Goal: Task Accomplishment & Management: Use online tool/utility

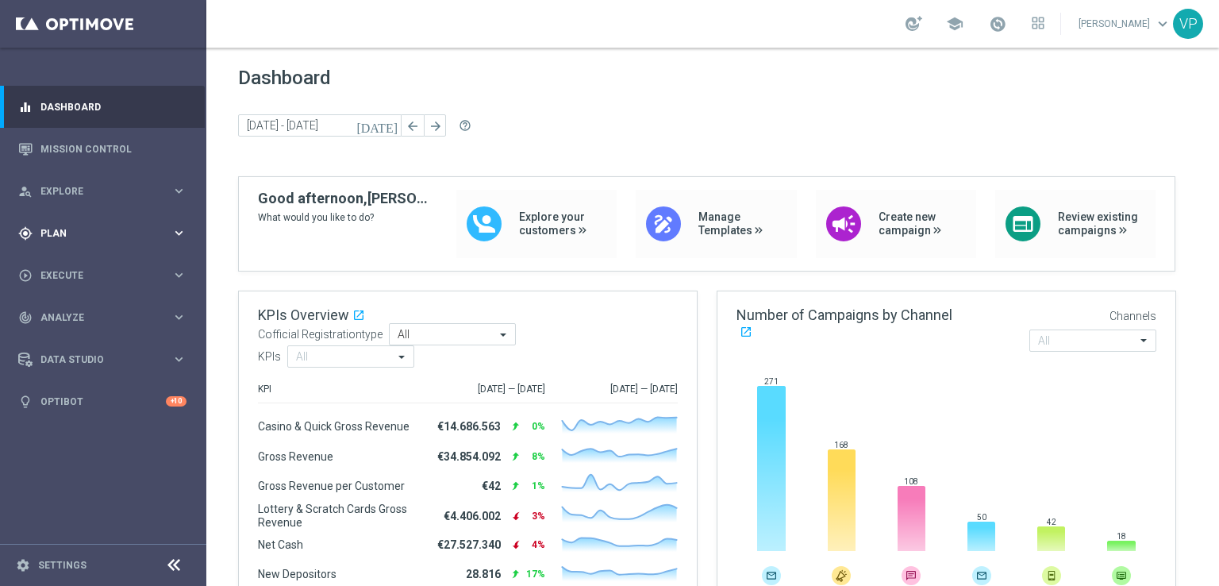
click at [179, 221] on div "gps_fixed Plan keyboard_arrow_right" at bounding box center [102, 233] width 205 height 42
click at [87, 302] on accordion "Templates keyboard_arrow_right Optimail OptiMobile In-App OptiMobile Push Optip…" at bounding box center [122, 314] width 163 height 24
click at [88, 307] on button "Templates keyboard_arrow_right" at bounding box center [114, 313] width 146 height 13
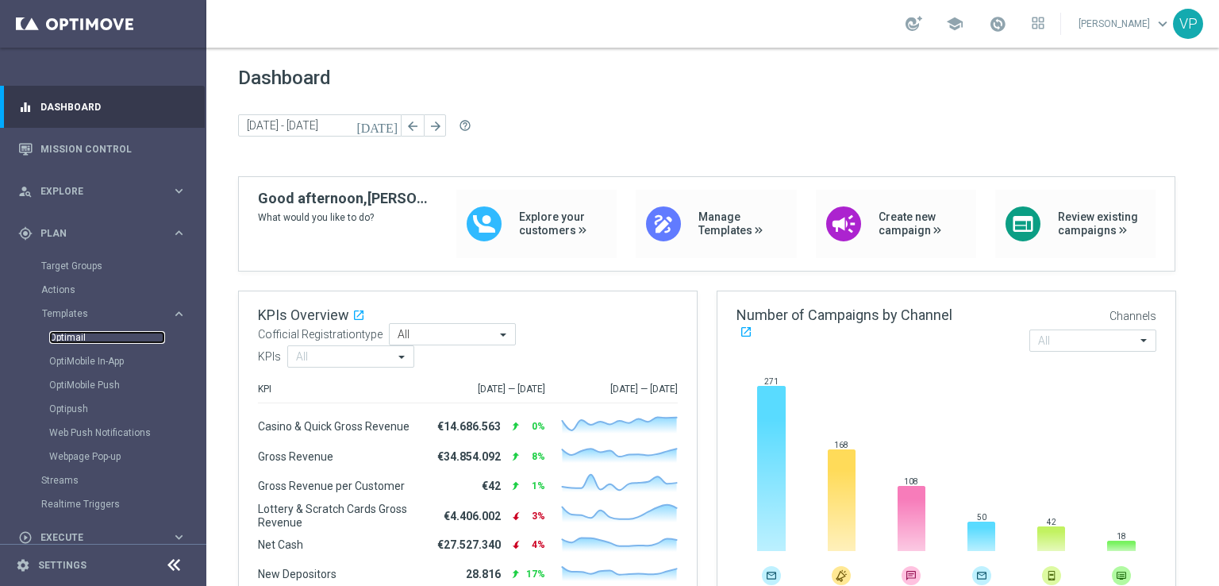
click at [77, 342] on link "Optimail" at bounding box center [107, 337] width 116 height 13
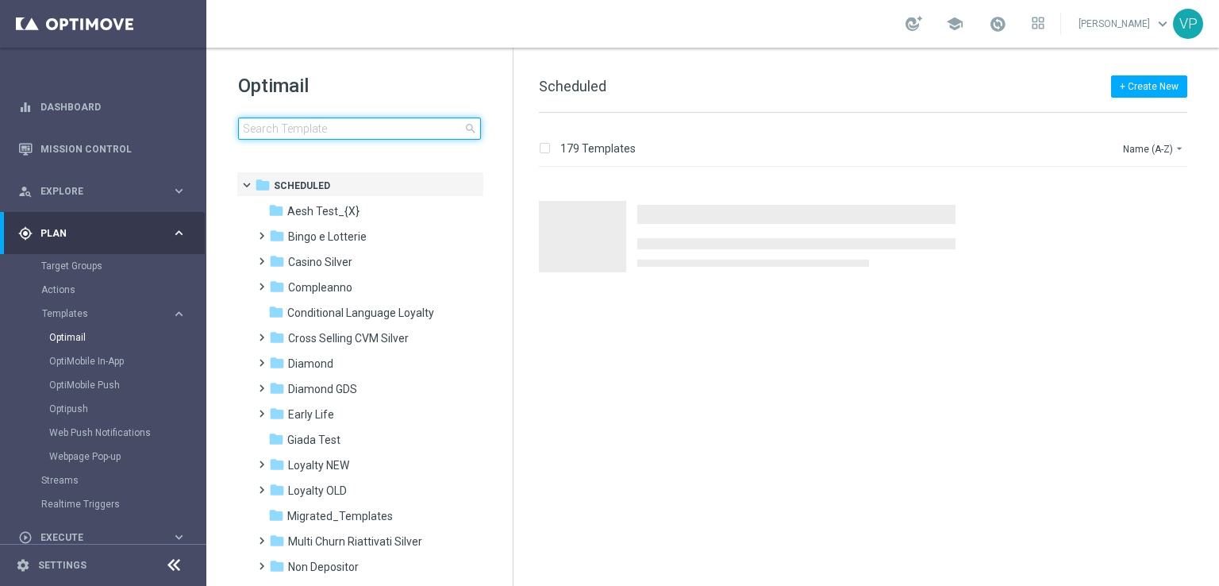
click at [332, 137] on input at bounding box center [359, 128] width 243 height 22
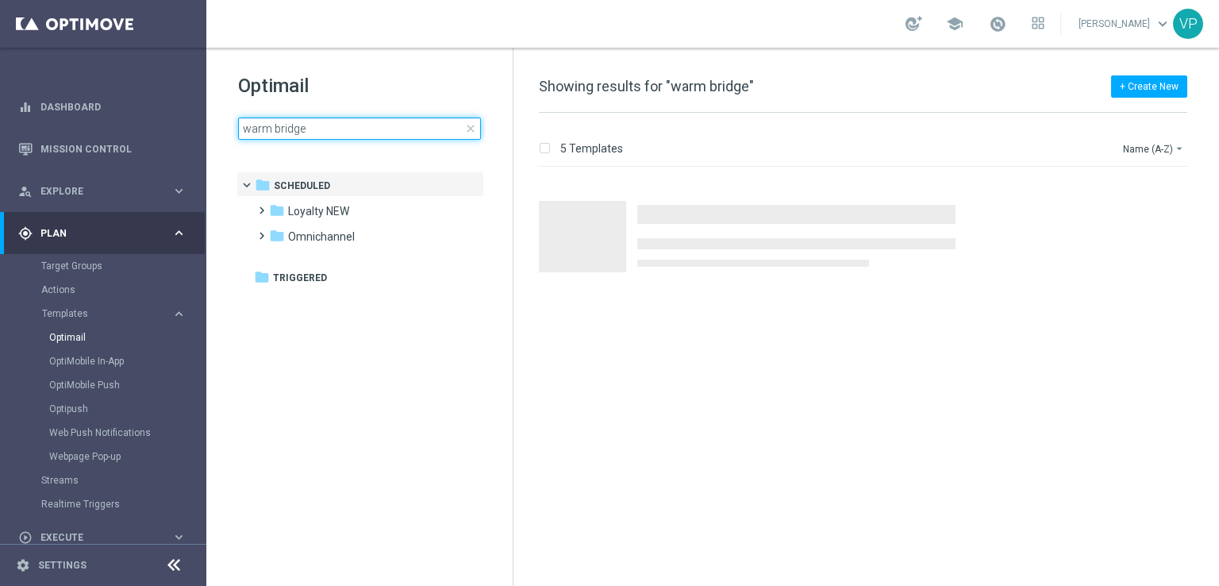
type input "warm bridge"
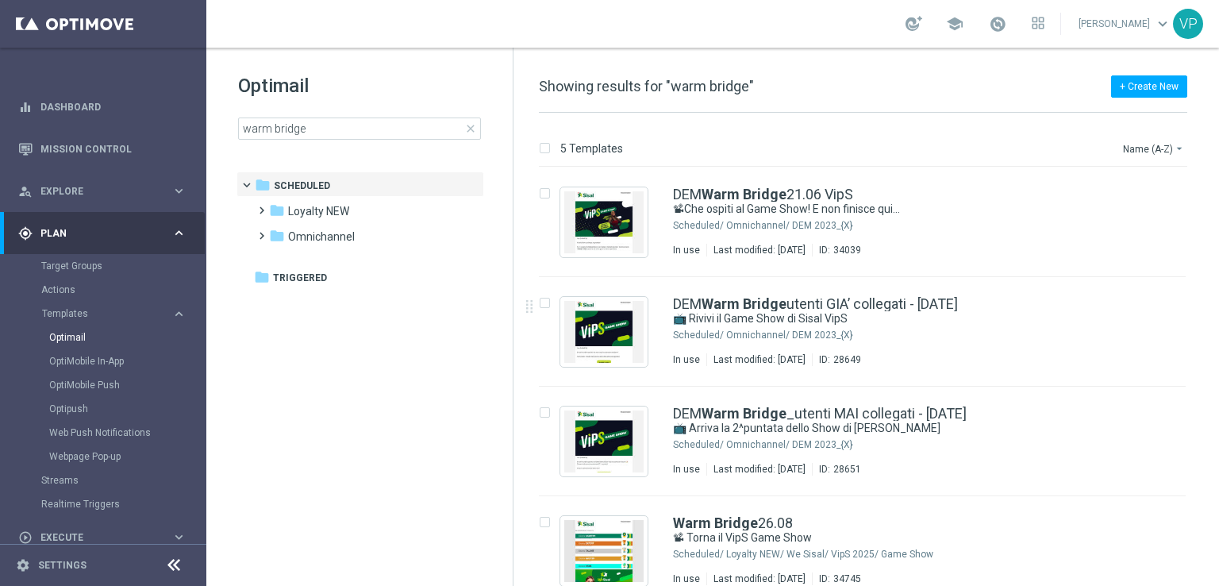
click at [1211, 285] on div "insert_drive_file DEM Warm Bridge utenti GIA’ collegati - [DATE] 📺 Rivivi il Ga…" at bounding box center [869, 331] width 693 height 109
click at [1160, 145] on button "Name (A-Z) arrow_drop_down" at bounding box center [1154, 148] width 66 height 19
click at [1132, 218] on span "Date Modified (Newest)" at bounding box center [1126, 218] width 106 height 11
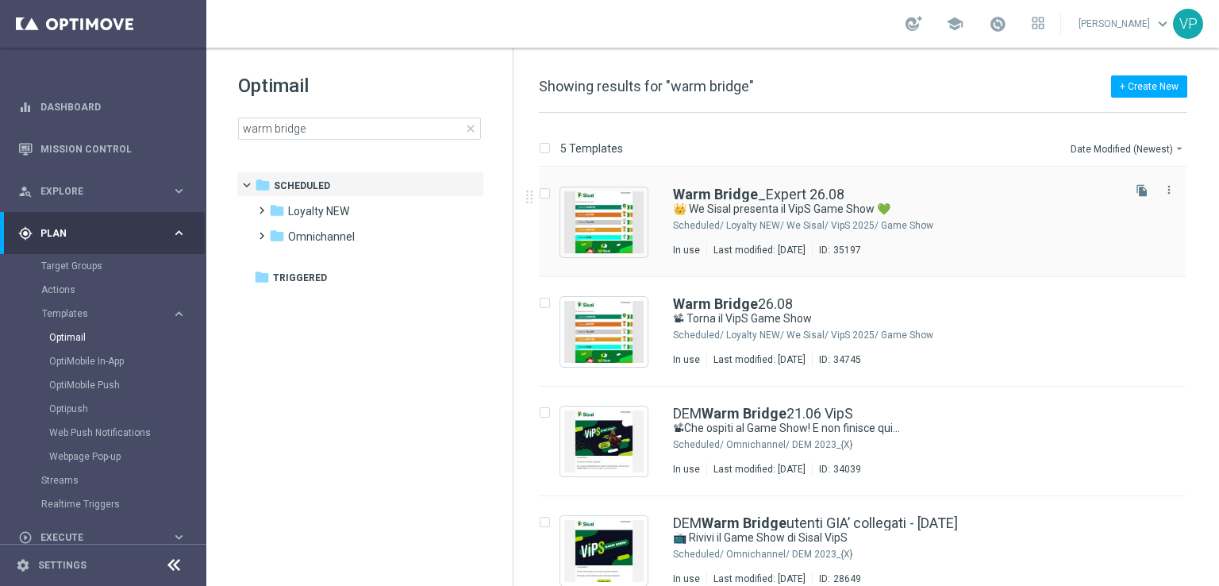
click at [1135, 191] on icon "file_copy" at bounding box center [1141, 190] width 13 height 13
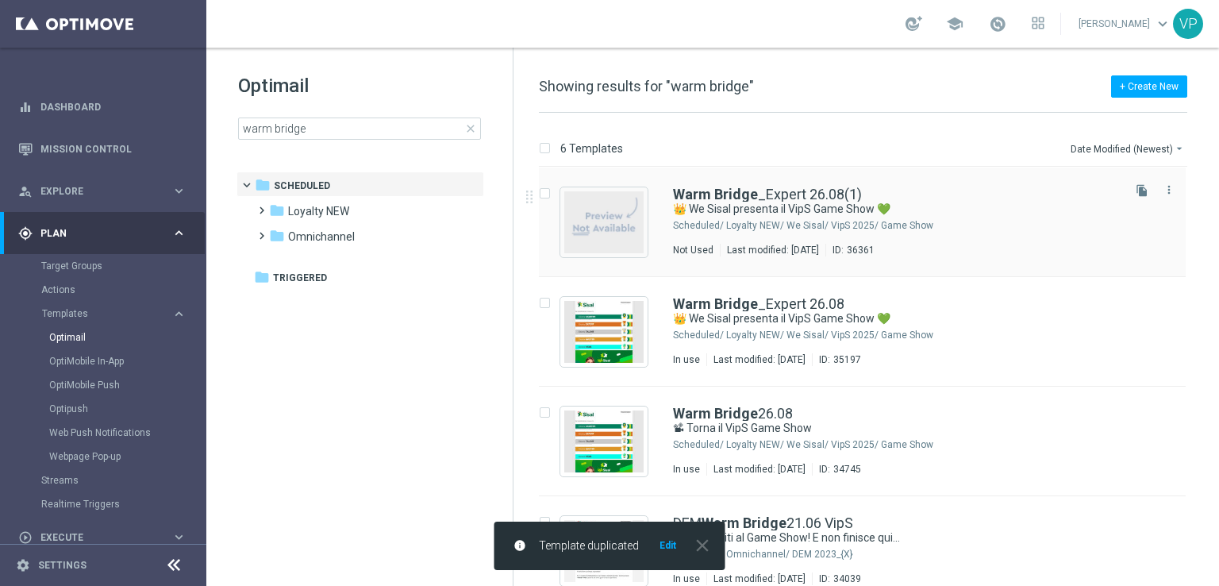
click at [963, 222] on div "Loyalty NEW/ We Sisal/ VipS 2025/ Game Show" at bounding box center [922, 225] width 393 height 13
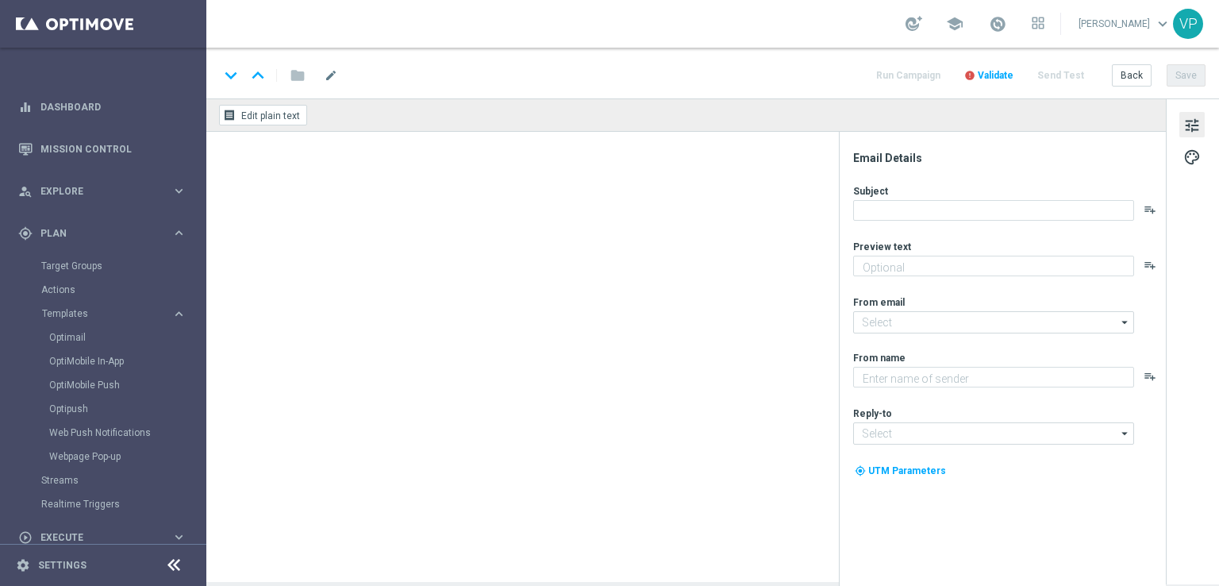
type input "Warm Bridge_Expert 26.08(1)"
type textarea "Scopri l’intrattenimento esclusivo in live streaming📽"
type input "[EMAIL_ADDRESS][DOMAIN_NAME]"
type textarea "Sisal"
type input "[EMAIL_ADDRESS][DOMAIN_NAME]"
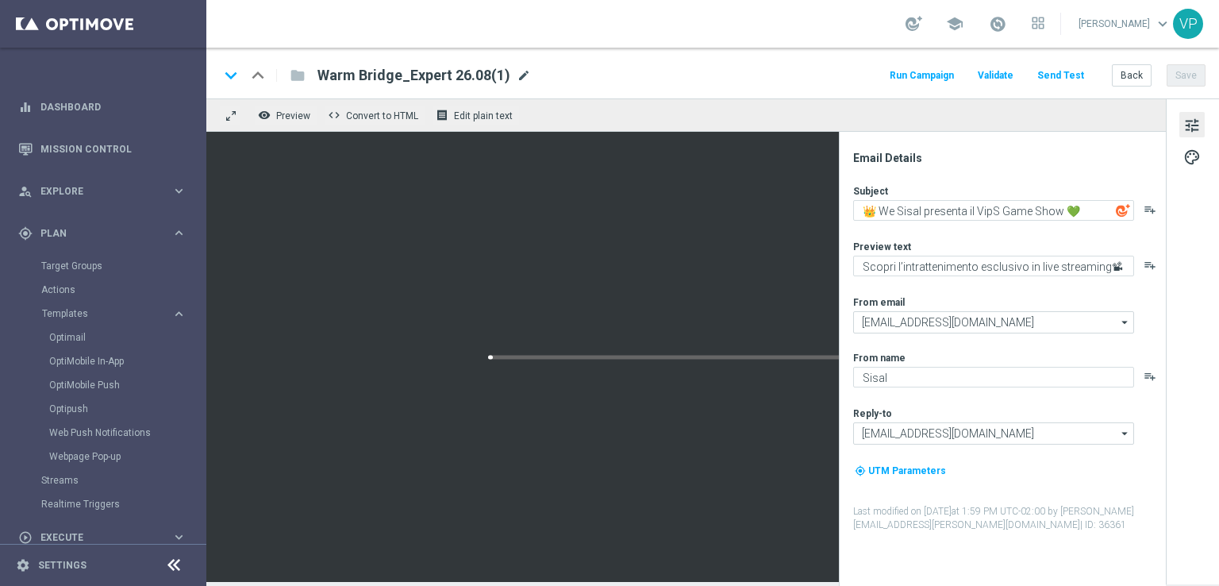
click at [520, 74] on span "mode_edit" at bounding box center [524, 75] width 14 height 14
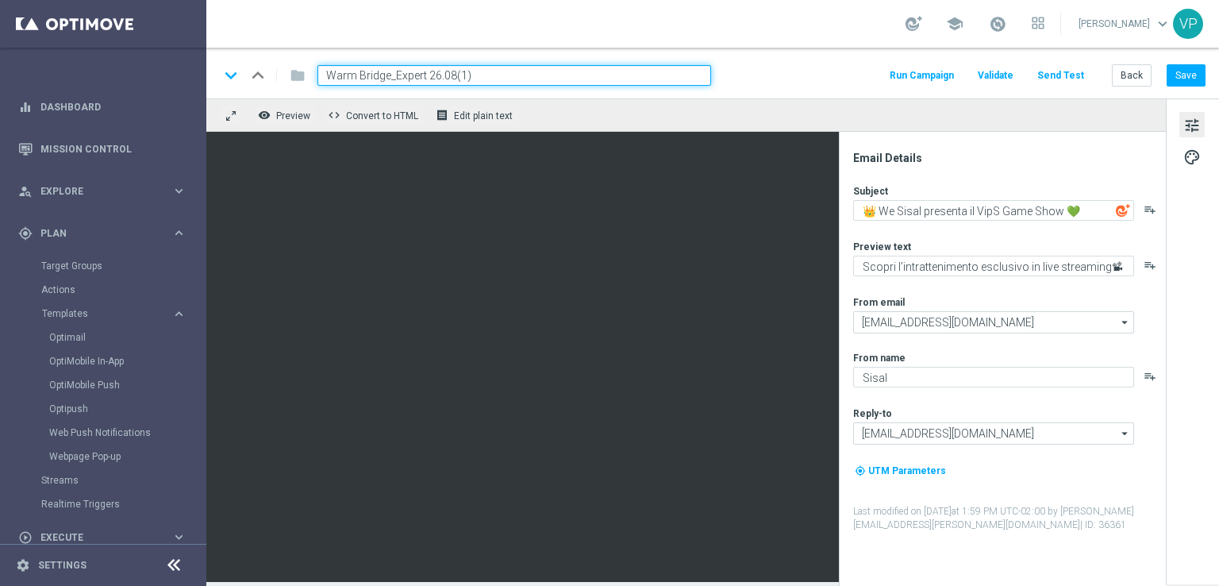
drag, startPoint x: 451, startPoint y: 75, endPoint x: 394, endPoint y: 70, distance: 58.1
click at [394, 70] on input "Warm Bridge_Expert 26.08(1)" at bounding box center [514, 75] width 394 height 21
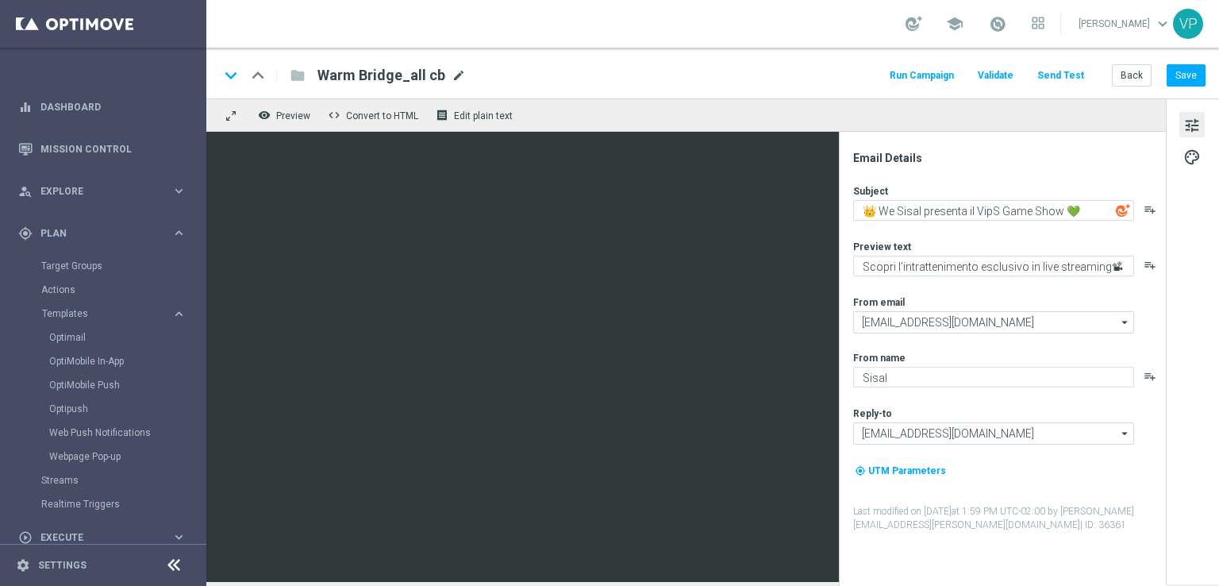
click at [452, 77] on span "mode_edit" at bounding box center [458, 75] width 14 height 14
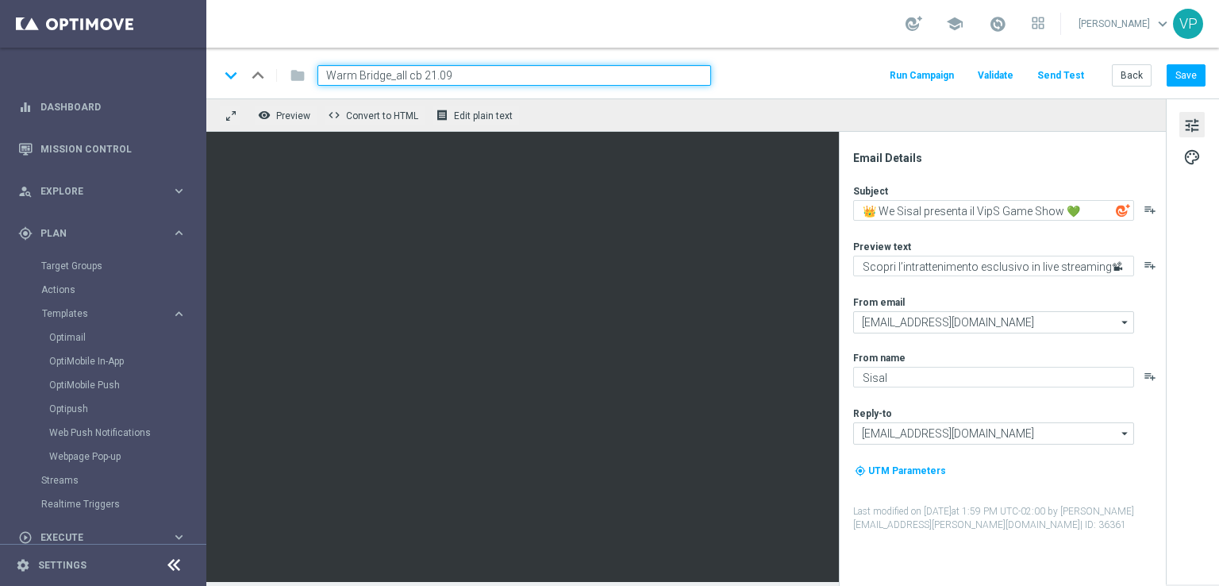
type input "Warm Bridge_all cb 21.09"
click at [736, 120] on div "remove_red_eye Preview code Convert to HTML receipt Edit plain text" at bounding box center [685, 114] width 959 height 33
click at [1193, 77] on button "Save" at bounding box center [1185, 75] width 39 height 22
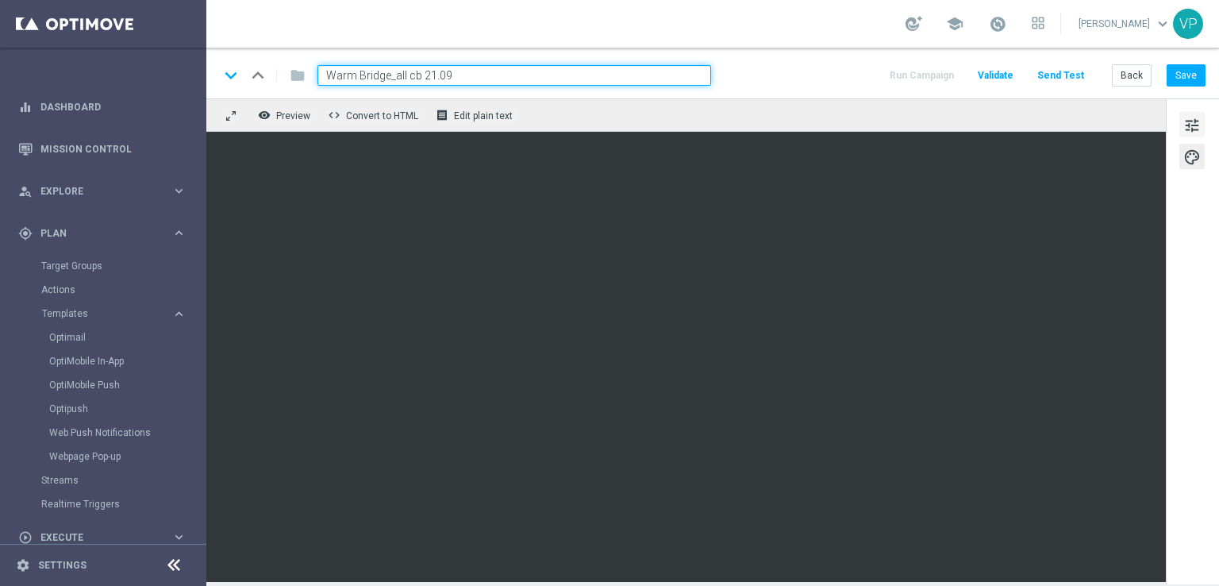
click at [1179, 129] on button "tune" at bounding box center [1191, 124] width 25 height 25
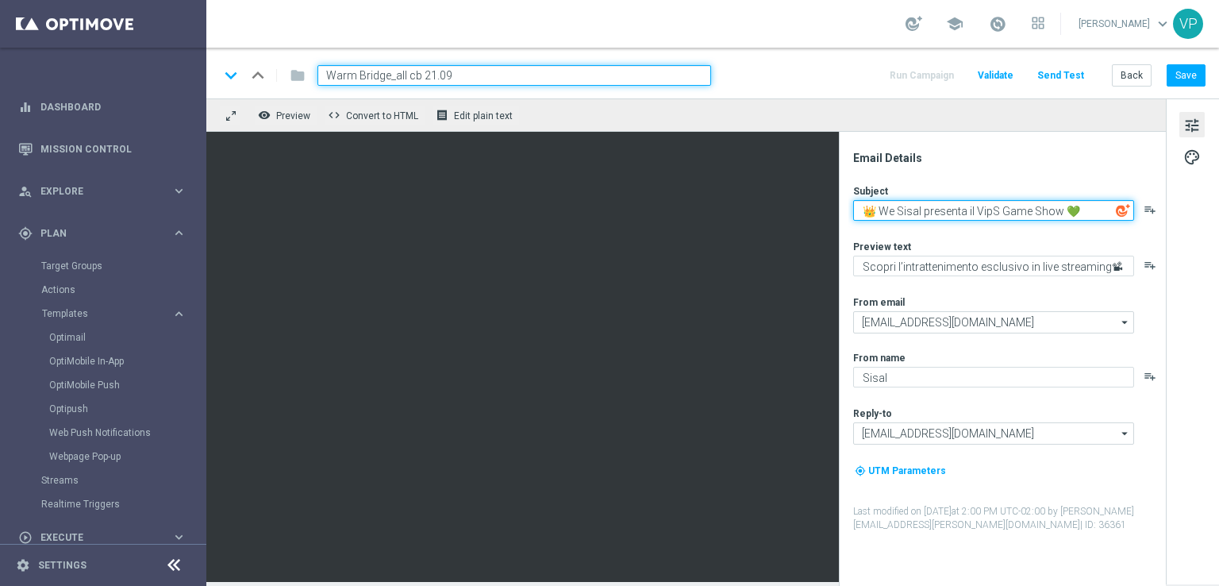
paste textarea "WeSisal ti porta al VipS Game Show 📽"
type textarea "WeSisal ti porta al VipS Game Show 📽"
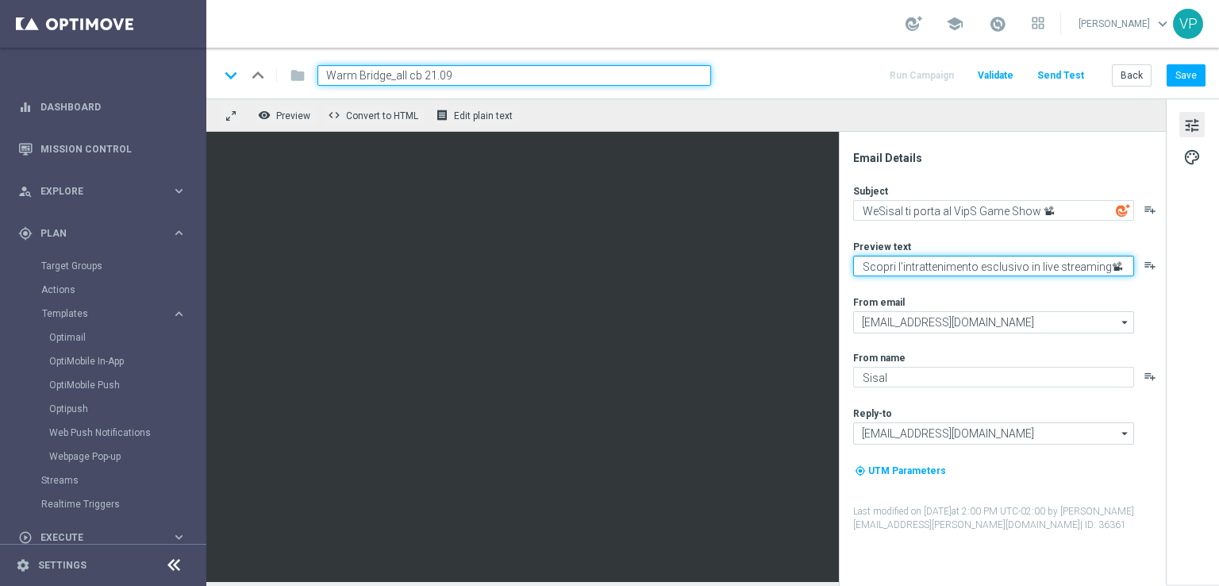
drag, startPoint x: 1120, startPoint y: 267, endPoint x: 862, endPoint y: 269, distance: 257.9
click at [862, 269] on textarea "Scopri l’intrattenimento esclusivo in live streaming📽" at bounding box center [993, 265] width 281 height 21
paste textarea "Festeggia con noi la decima puntata 🎉"
type textarea "Festeggia con noi la decima puntata 🎉"
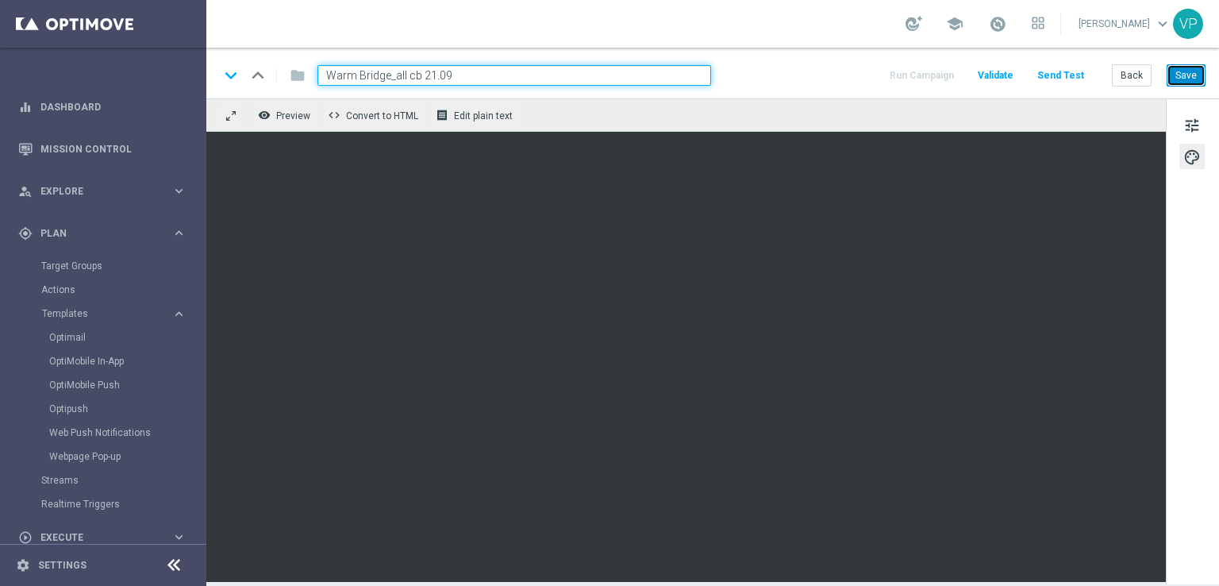
click at [1175, 78] on button "Save" at bounding box center [1185, 75] width 39 height 22
click at [1185, 74] on button "Save" at bounding box center [1185, 75] width 39 height 22
click at [1080, 79] on button "Send Test" at bounding box center [1061, 75] width 52 height 21
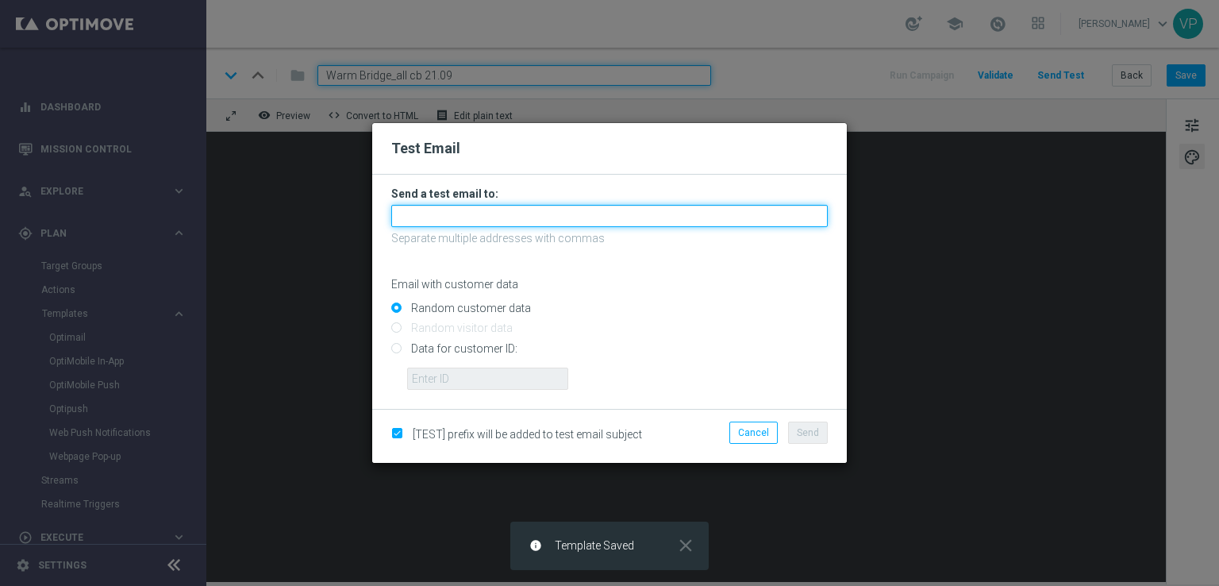
click at [585, 214] on input "text" at bounding box center [609, 216] width 436 height 22
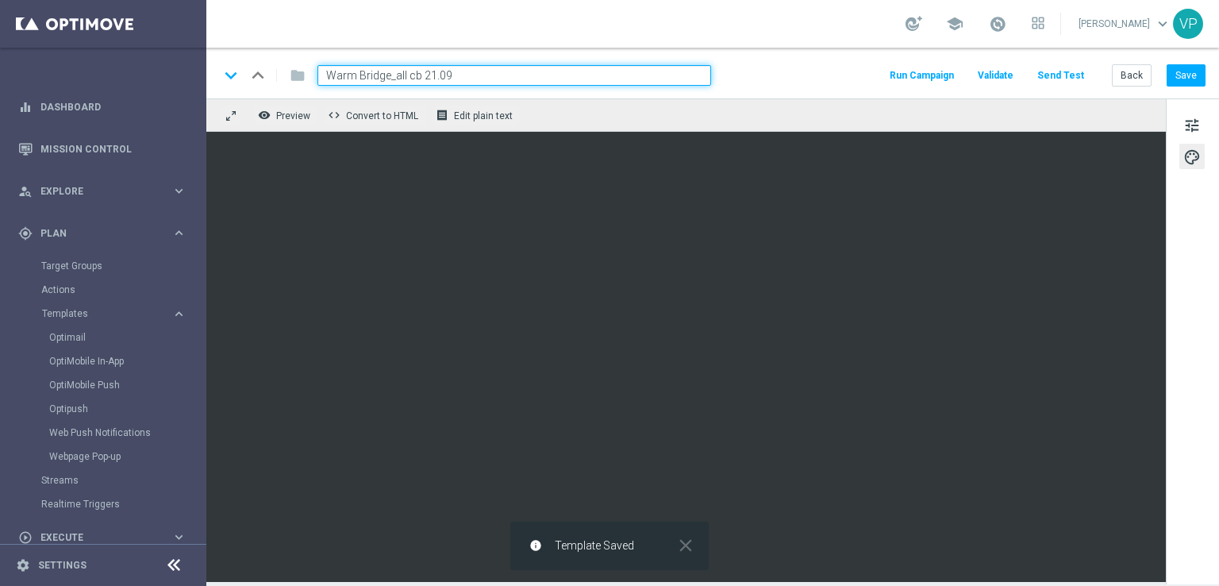
click at [1063, 79] on button "Send Test" at bounding box center [1061, 75] width 52 height 21
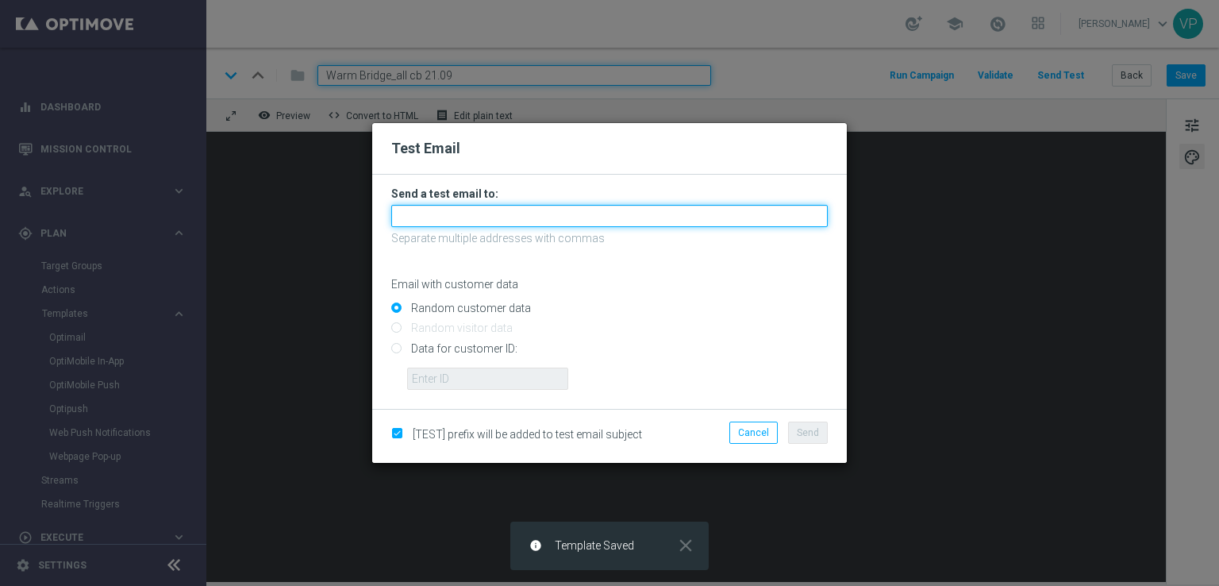
click at [533, 217] on input "text" at bounding box center [609, 216] width 436 height 22
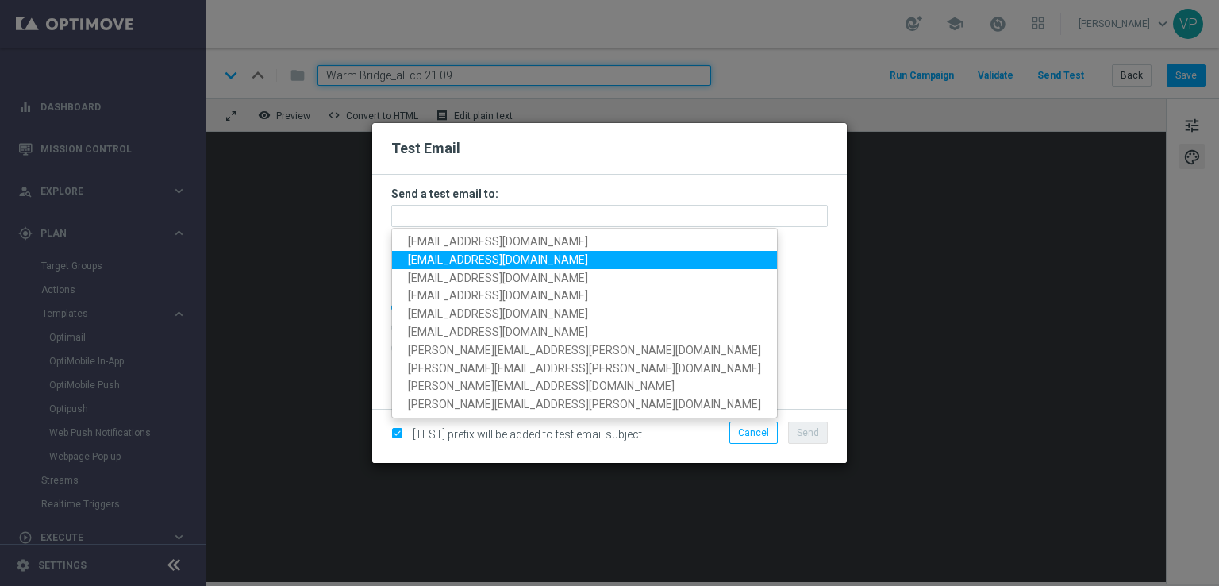
click at [430, 261] on span "[EMAIL_ADDRESS][DOMAIN_NAME]" at bounding box center [498, 259] width 180 height 13
type input "[EMAIL_ADDRESS][DOMAIN_NAME]"
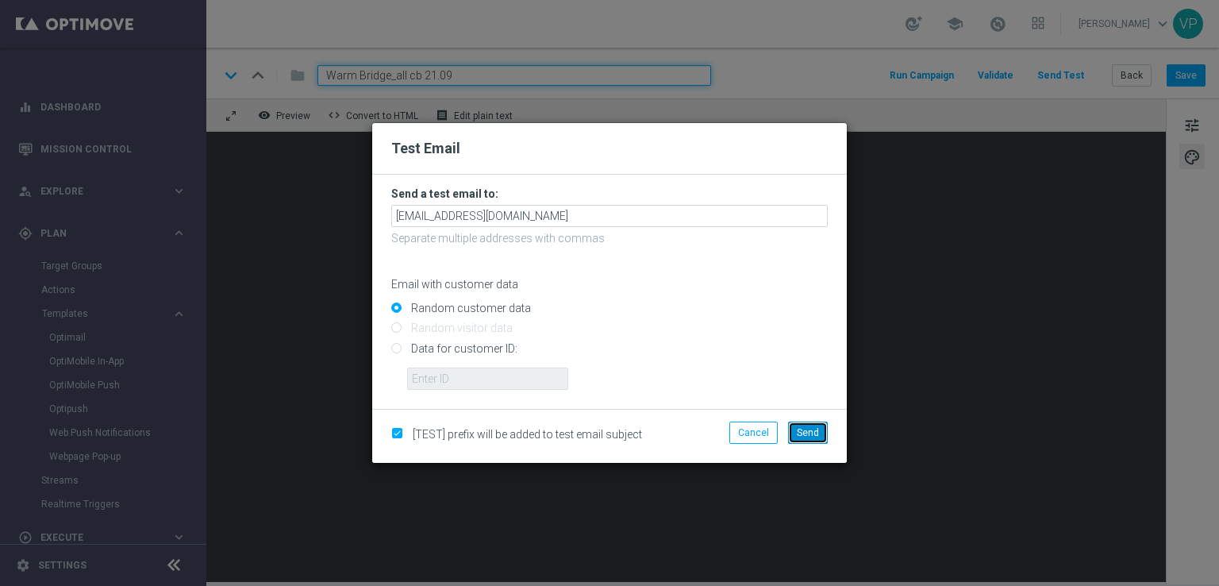
click at [812, 437] on span "Send" at bounding box center [808, 432] width 22 height 11
click at [476, 344] on input "Data for customer ID:" at bounding box center [609, 355] width 436 height 22
radio input "true"
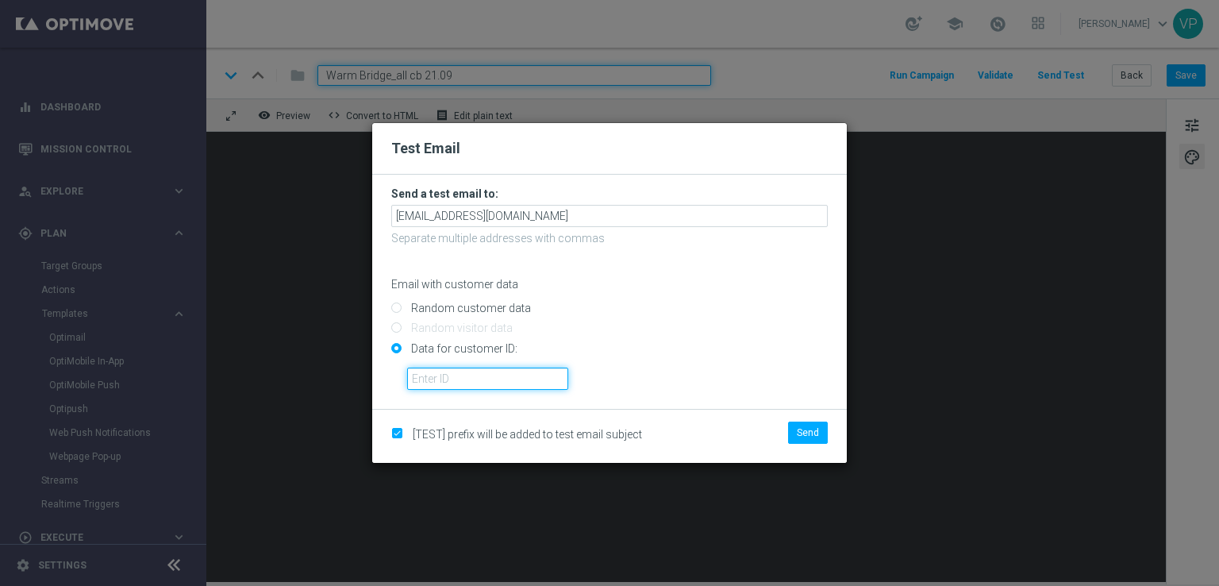
click at [494, 374] on input "text" at bounding box center [487, 378] width 161 height 22
type input "3262295"
click at [814, 438] on span "Send" at bounding box center [808, 432] width 22 height 11
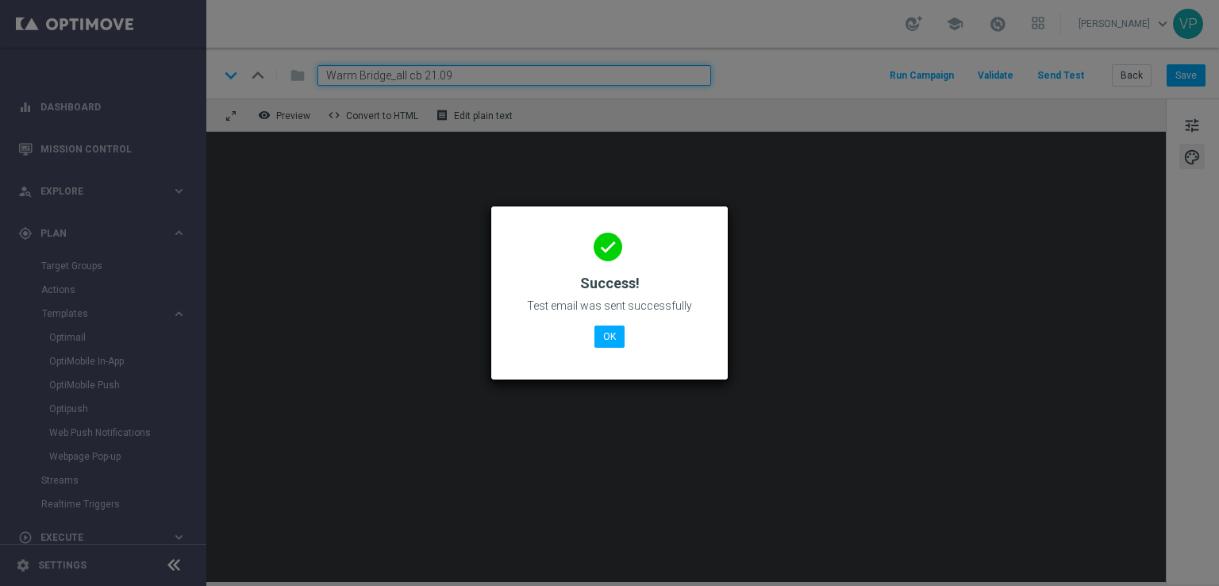
click at [624, 349] on div "done Success! Test email was sent successfully OK" at bounding box center [609, 290] width 198 height 138
click at [622, 340] on button "OK" at bounding box center [609, 336] width 30 height 22
click at [613, 341] on button "OK" at bounding box center [609, 336] width 30 height 22
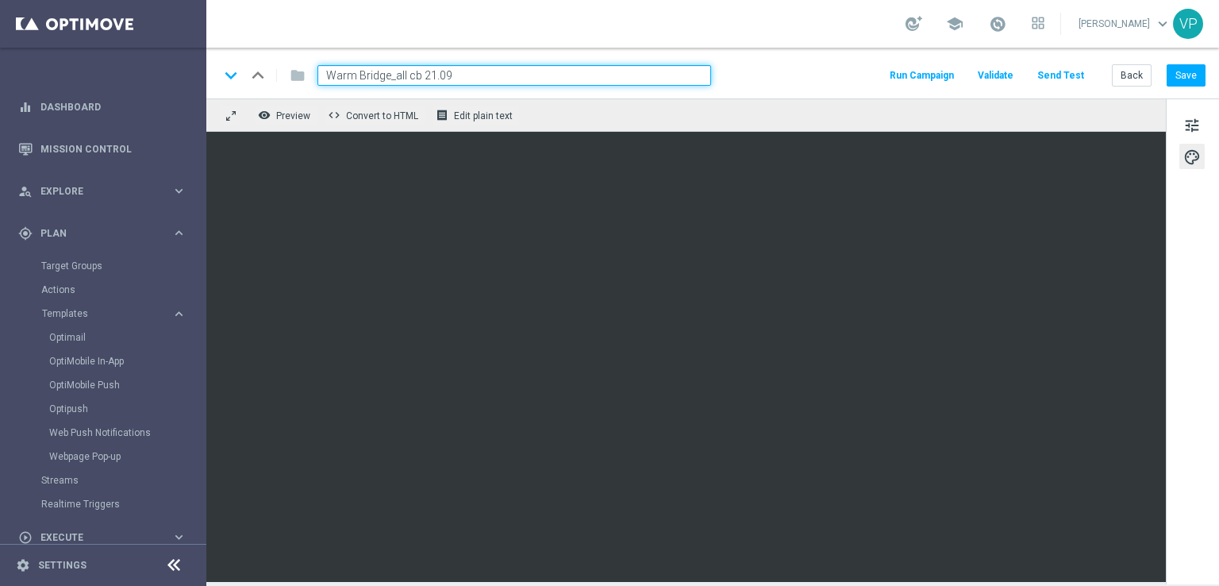
click at [1077, 71] on button "Send Test" at bounding box center [1061, 75] width 52 height 21
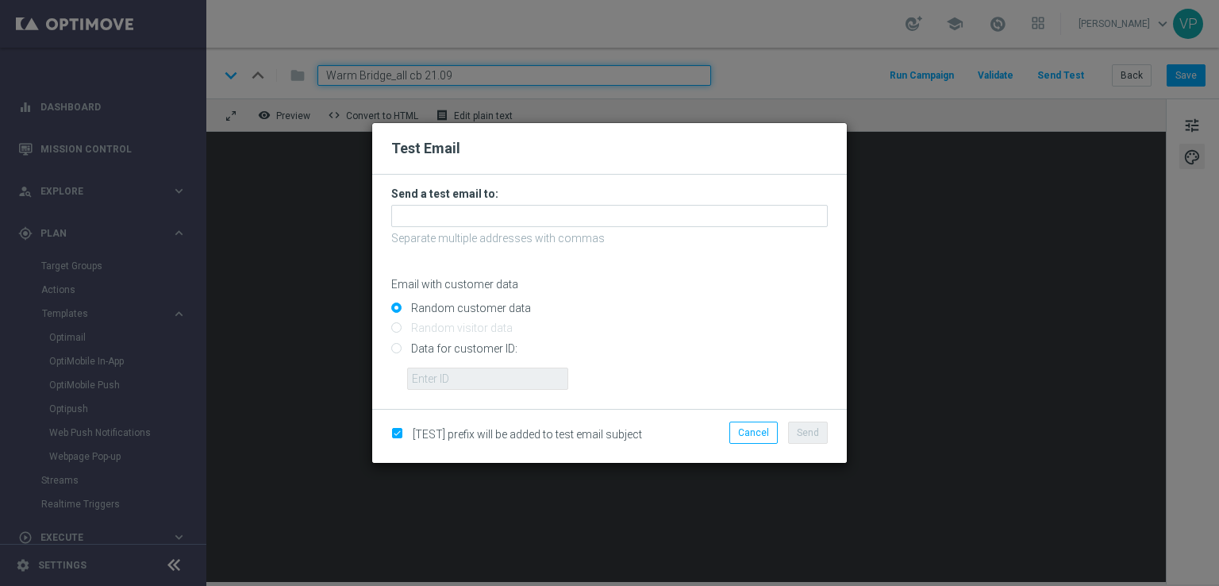
click at [564, 229] on form "Send a test email to: Separate multiple addresses with commas Email with custom…" at bounding box center [609, 287] width 436 height 203
click at [564, 228] on form "Send a test email to: Separate multiple addresses with commas Email with custom…" at bounding box center [609, 287] width 436 height 203
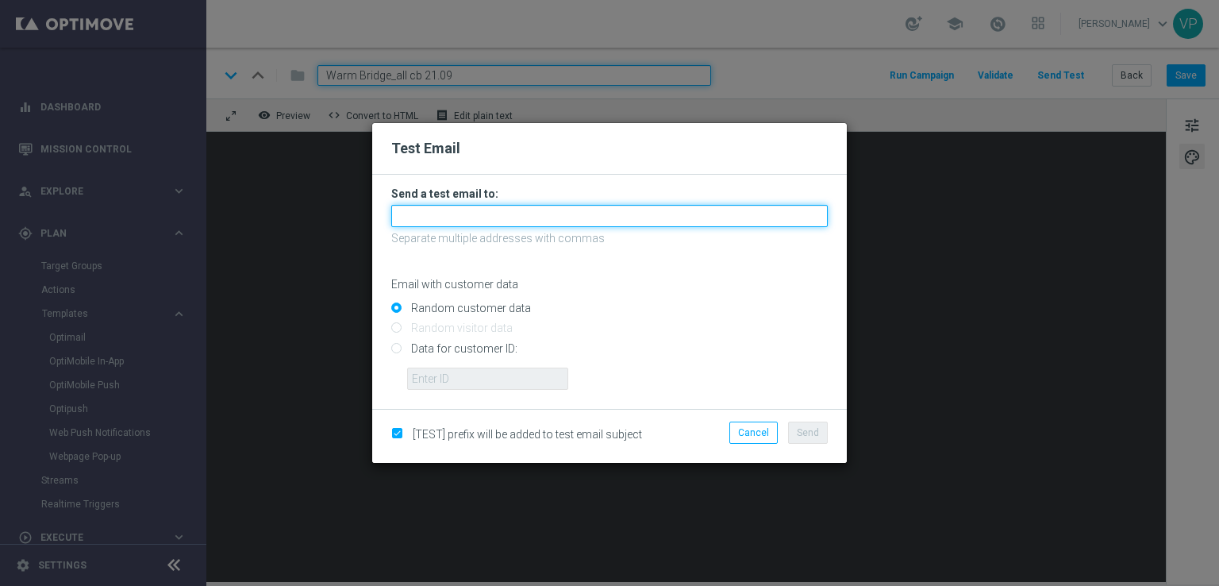
click at [574, 207] on input "text" at bounding box center [609, 216] width 436 height 22
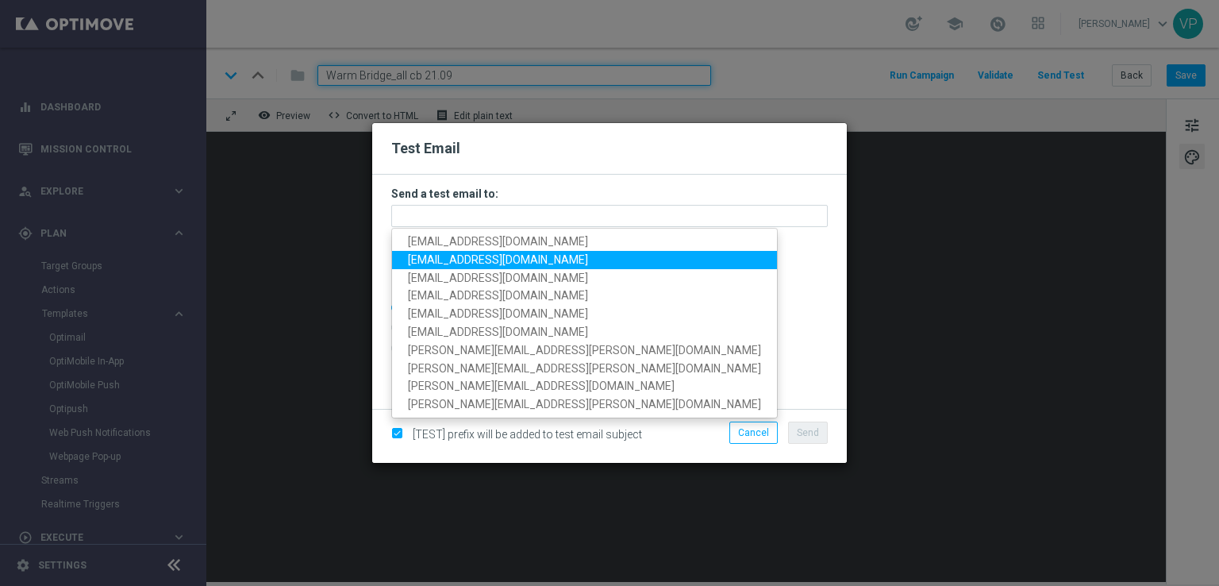
click at [431, 263] on span "[EMAIL_ADDRESS][DOMAIN_NAME]" at bounding box center [498, 259] width 180 height 13
type input "[EMAIL_ADDRESS][DOMAIN_NAME]"
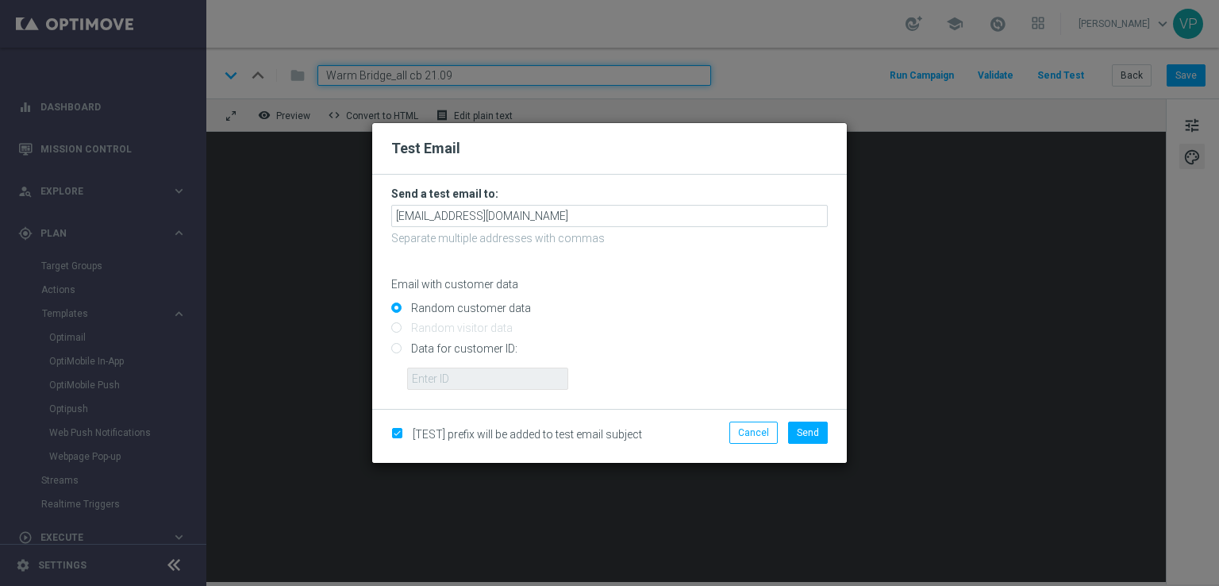
click at [463, 345] on input "Data for customer ID:" at bounding box center [609, 355] width 436 height 22
radio input "true"
click at [477, 381] on input "text" at bounding box center [487, 378] width 161 height 22
type input "3262295"
click at [801, 432] on span "Send" at bounding box center [808, 432] width 22 height 11
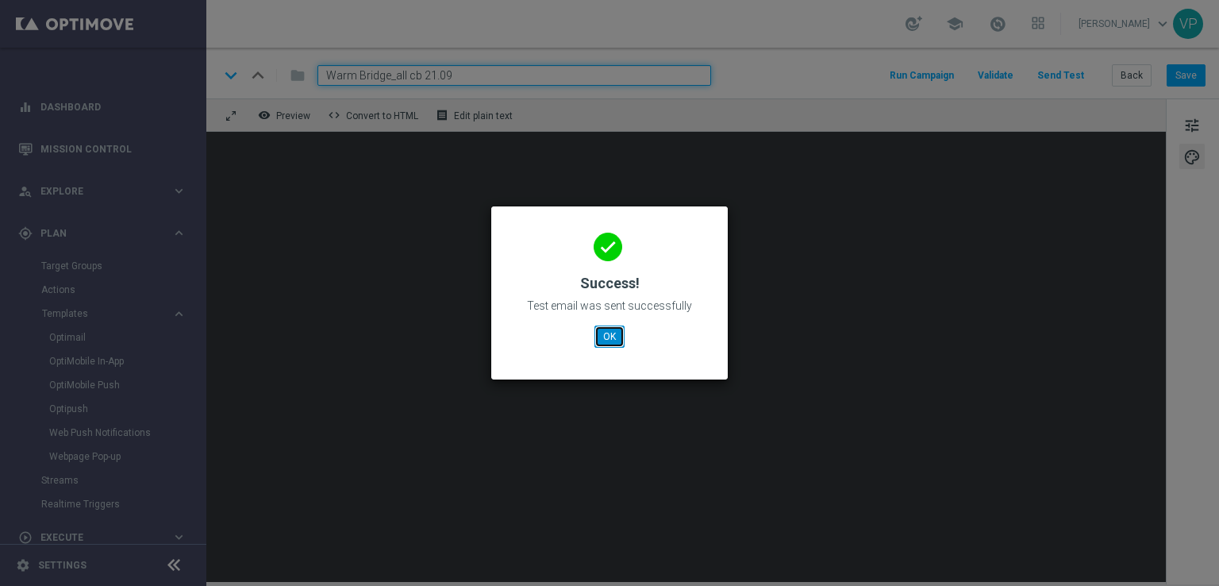
click at [603, 334] on button "OK" at bounding box center [609, 336] width 30 height 22
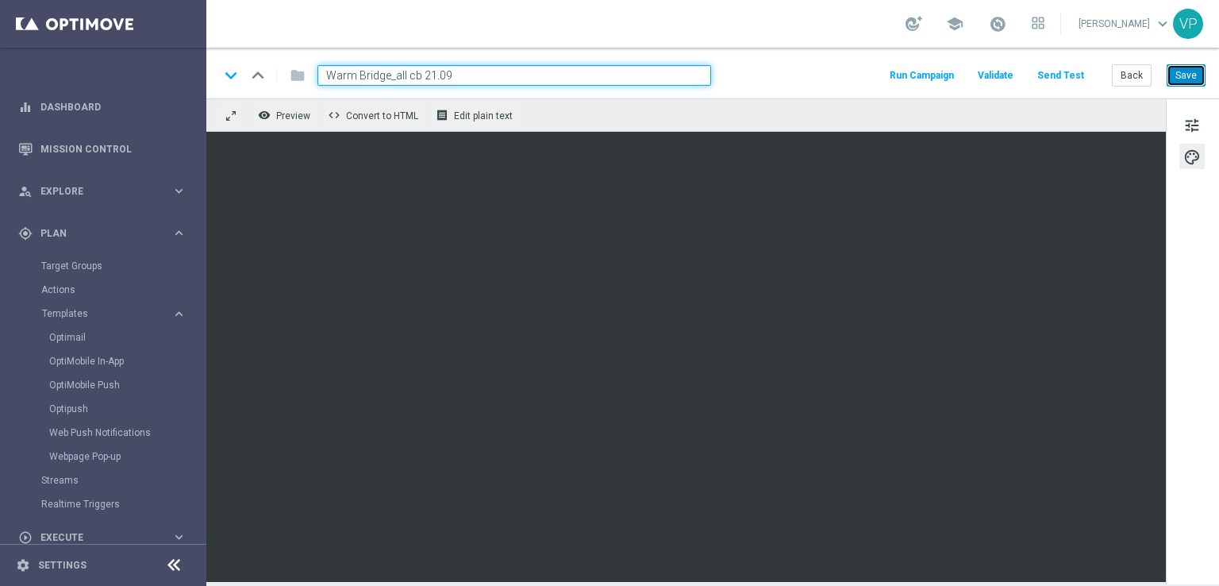
click at [1173, 80] on button "Save" at bounding box center [1185, 75] width 39 height 22
click at [1070, 77] on button "Send Test" at bounding box center [1061, 75] width 52 height 21
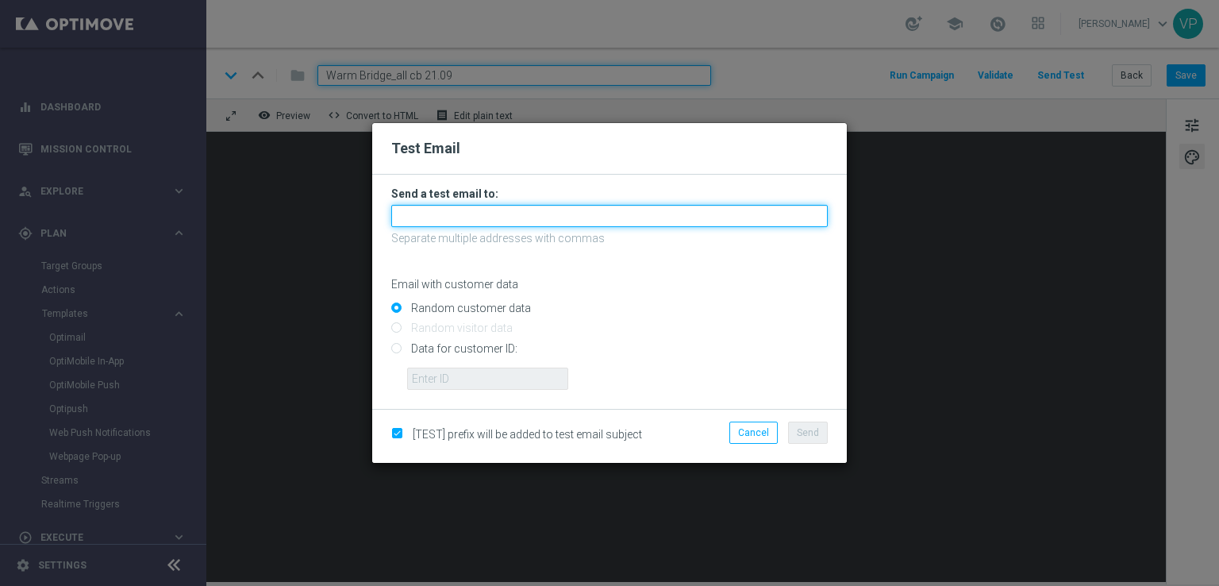
click at [524, 206] on input "text" at bounding box center [609, 216] width 436 height 22
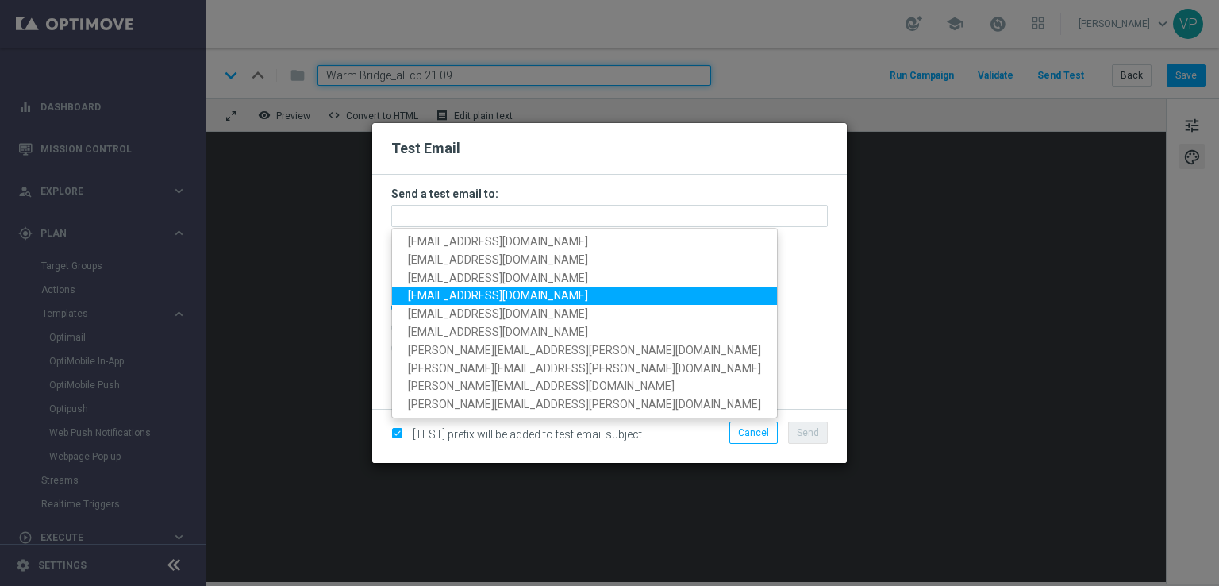
click at [428, 286] on link "[EMAIL_ADDRESS][DOMAIN_NAME]" at bounding box center [584, 295] width 385 height 18
type input "[EMAIL_ADDRESS][DOMAIN_NAME]"
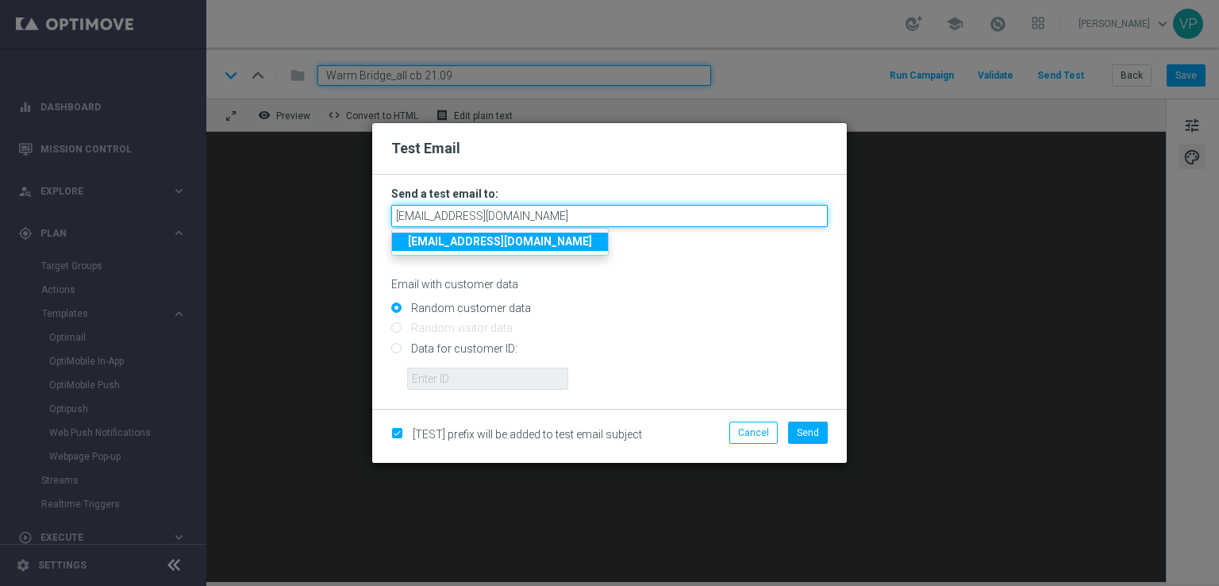
drag, startPoint x: 522, startPoint y: 217, endPoint x: 379, endPoint y: 210, distance: 143.0
click at [379, 210] on form "Send a test email to: [EMAIL_ADDRESS][DOMAIN_NAME] [EMAIL_ADDRESS][DOMAIN_NAME]…" at bounding box center [609, 292] width 474 height 234
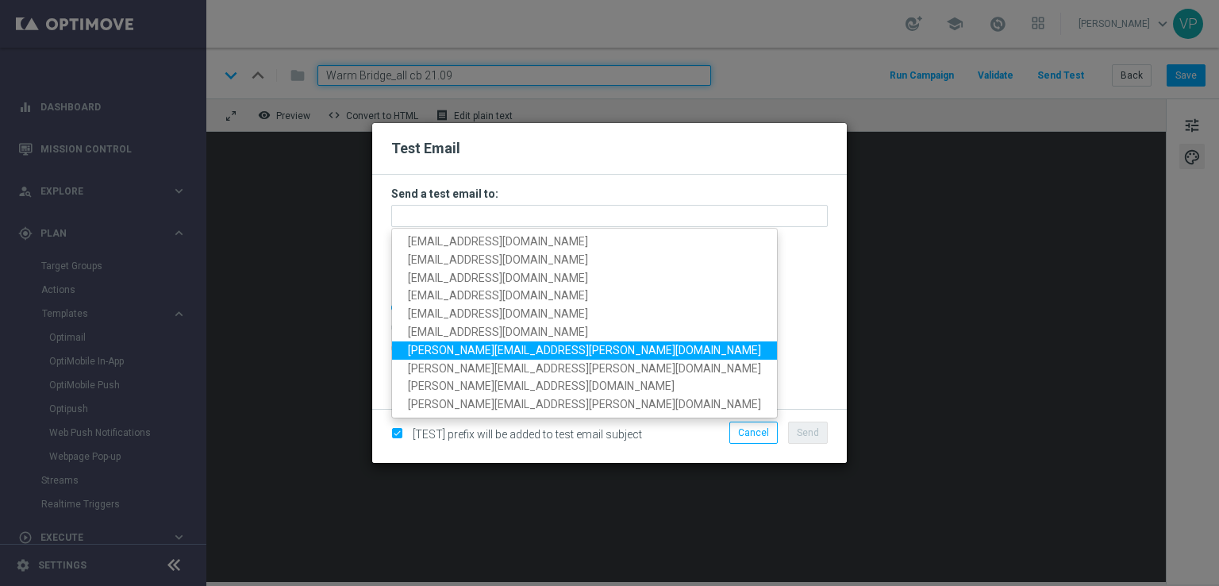
click at [473, 354] on span "[PERSON_NAME][EMAIL_ADDRESS][PERSON_NAME][DOMAIN_NAME]" at bounding box center [584, 350] width 353 height 13
type input "[PERSON_NAME][EMAIL_ADDRESS][PERSON_NAME][DOMAIN_NAME]"
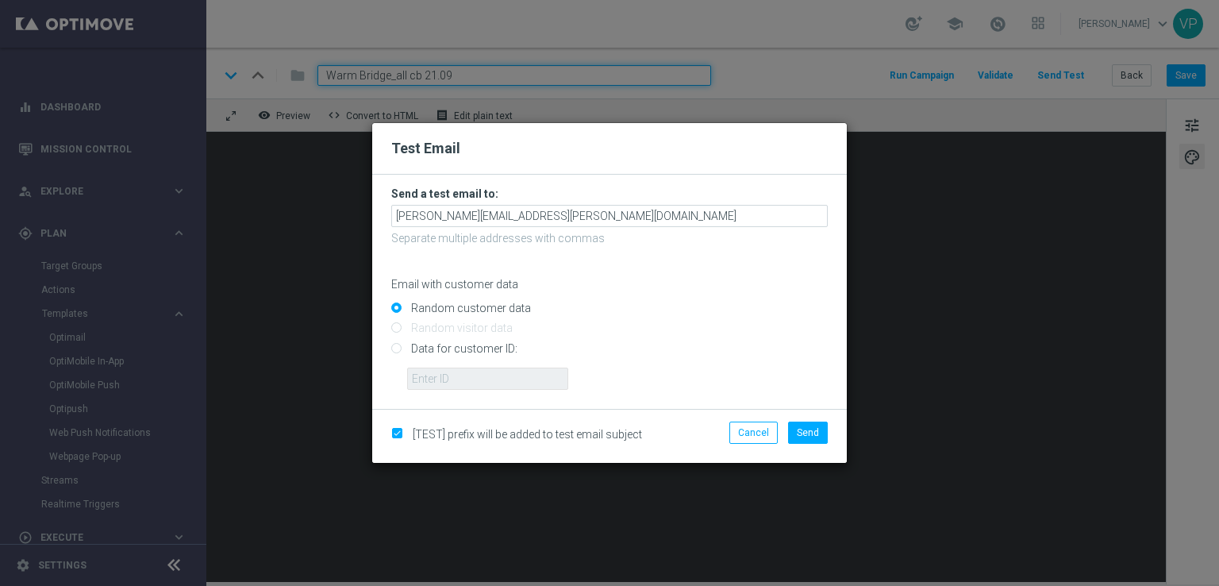
click at [470, 345] on input "Data for customer ID:" at bounding box center [609, 355] width 436 height 22
radio input "true"
click at [474, 383] on input "text" at bounding box center [487, 378] width 161 height 22
type input "914911"
click at [816, 428] on span "Send" at bounding box center [808, 432] width 22 height 11
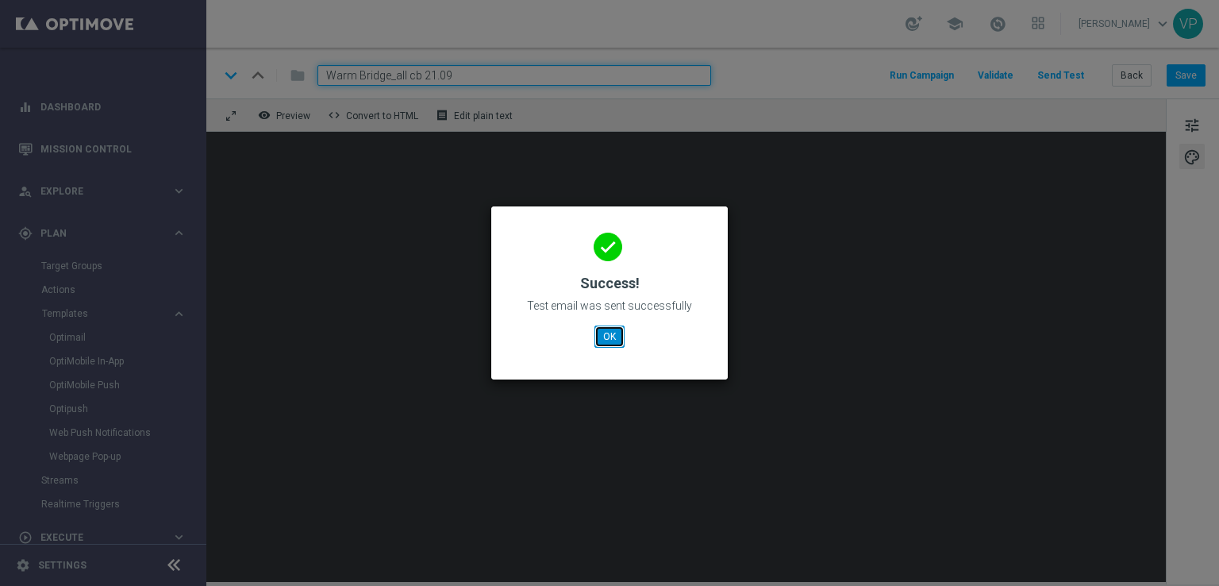
click at [612, 333] on button "OK" at bounding box center [609, 336] width 30 height 22
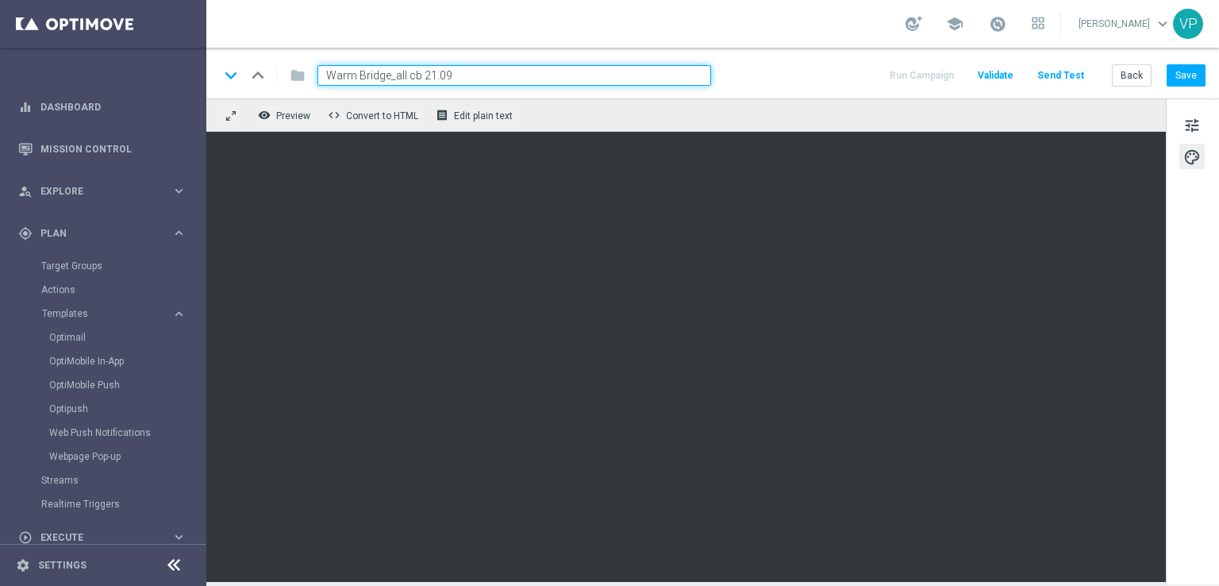
click at [1143, 86] on div "keyboard_arrow_down keyboard_arrow_up folder Warm Bridge_all cb 21.09 Run Campa…" at bounding box center [712, 73] width 1012 height 51
click at [1136, 68] on button "Back" at bounding box center [1132, 75] width 40 height 22
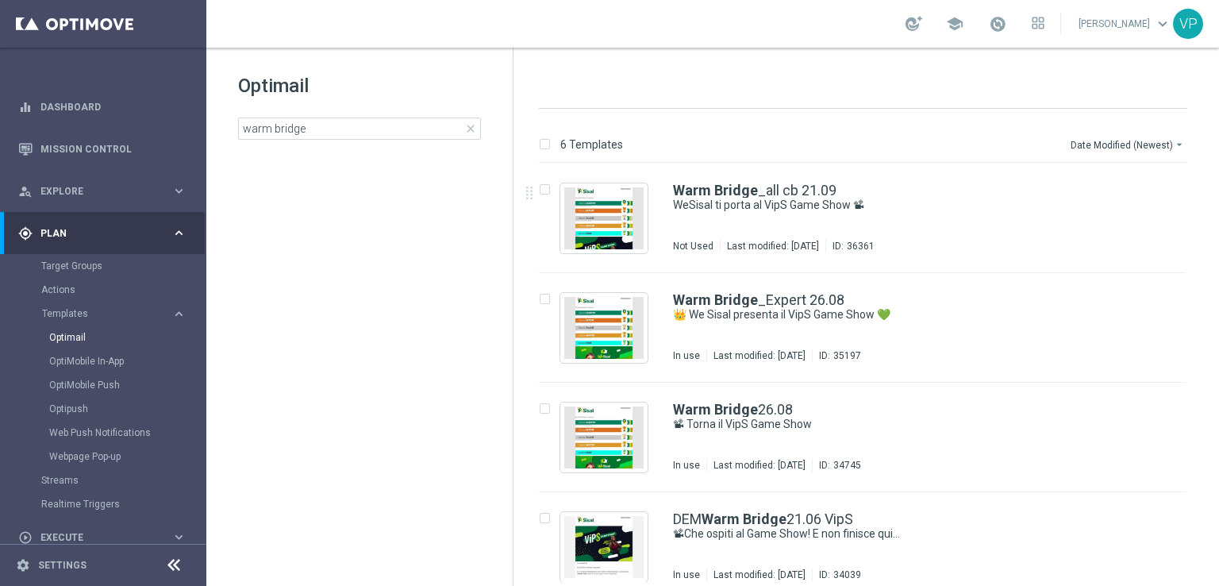
drag, startPoint x: 1211, startPoint y: 191, endPoint x: 1209, endPoint y: 273, distance: 81.7
click at [1209, 273] on div "insert_drive_file Warm Bridge _all cb 21.09 WeSisal ti porta al VipS Game Show …" at bounding box center [869, 491] width 693 height 657
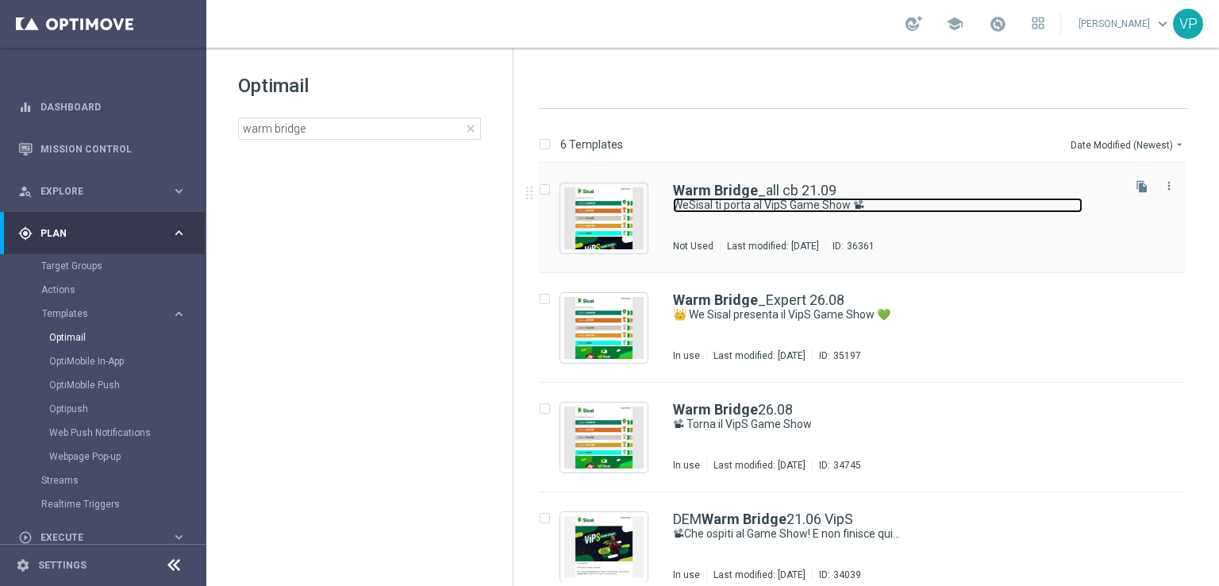
click at [1006, 198] on link "WeSisal ti porta al VipS Game Show 📽" at bounding box center [877, 205] width 409 height 15
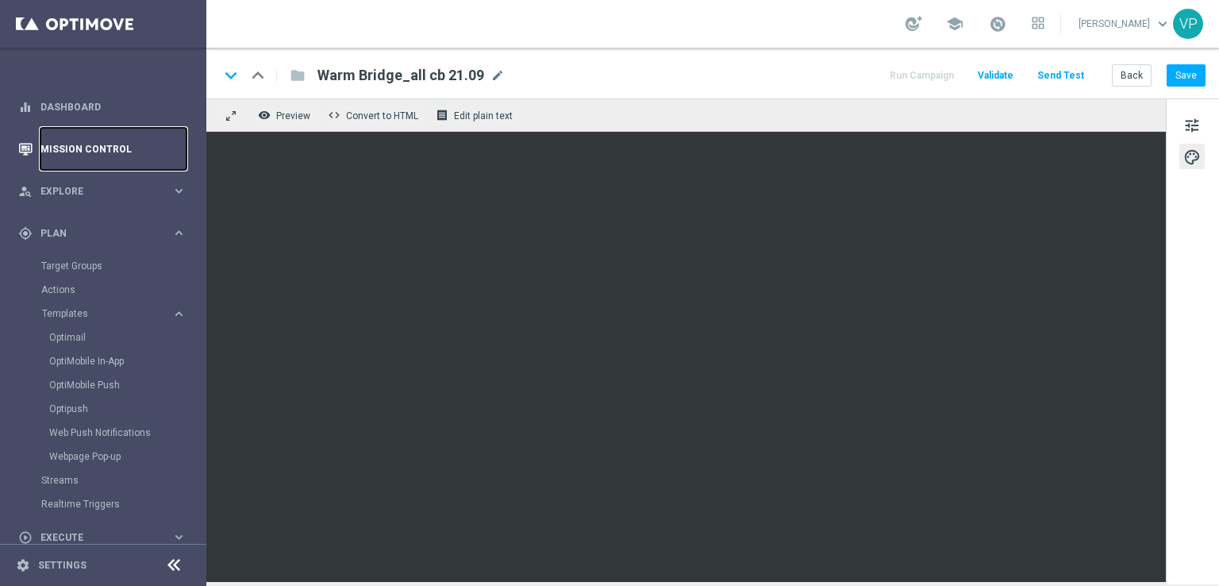
click at [102, 131] on link "Mission Control" at bounding box center [113, 149] width 146 height 42
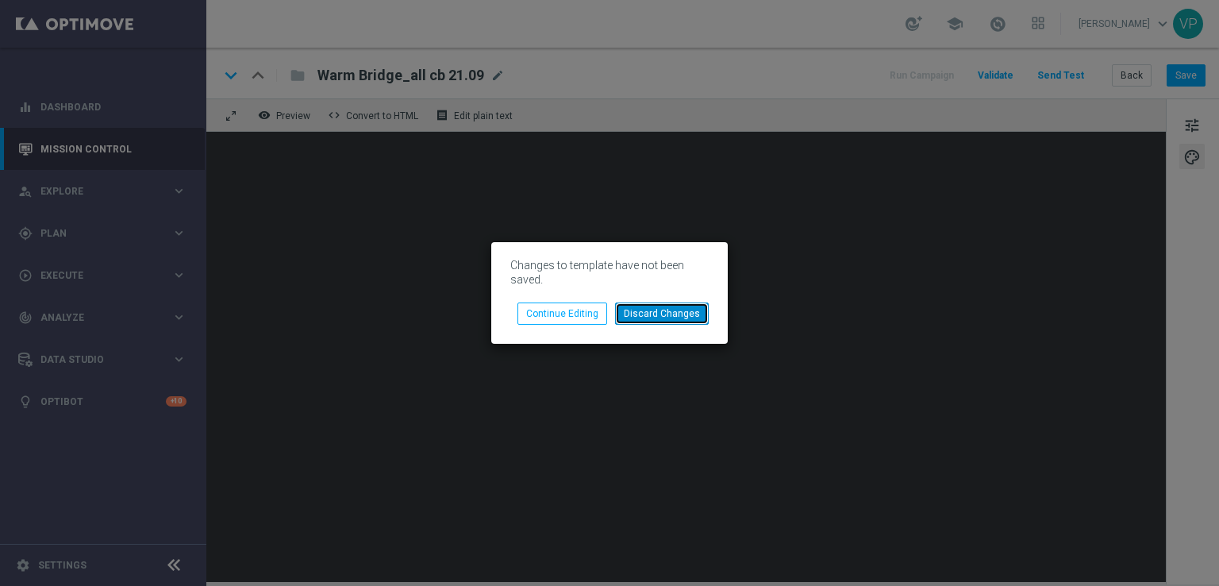
click at [660, 311] on button "Discard Changes" at bounding box center [662, 313] width 94 height 22
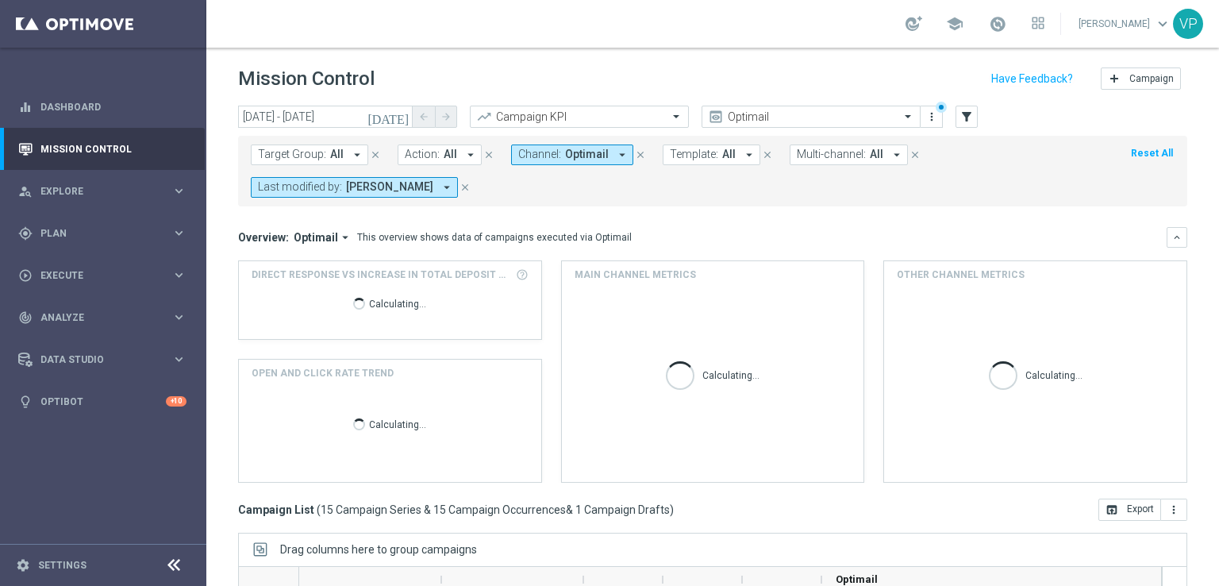
click at [954, 117] on div "[DATE] [DATE] - [DATE] arrow_back arrow_forward Campaign KPI trending_up Optima…" at bounding box center [712, 118] width 949 height 24
click at [958, 118] on button "filter_alt" at bounding box center [966, 117] width 22 height 22
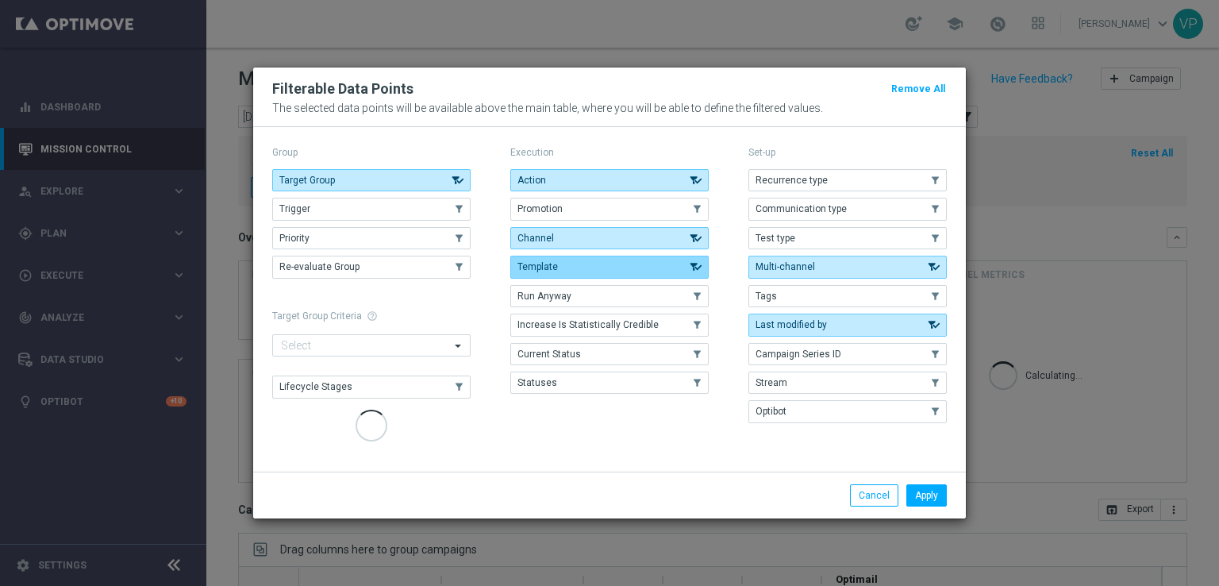
click at [601, 261] on button "Template" at bounding box center [609, 266] width 198 height 22
click at [650, 273] on button "Template" at bounding box center [609, 266] width 198 height 22
click at [925, 498] on button "Apply" at bounding box center [926, 495] width 40 height 22
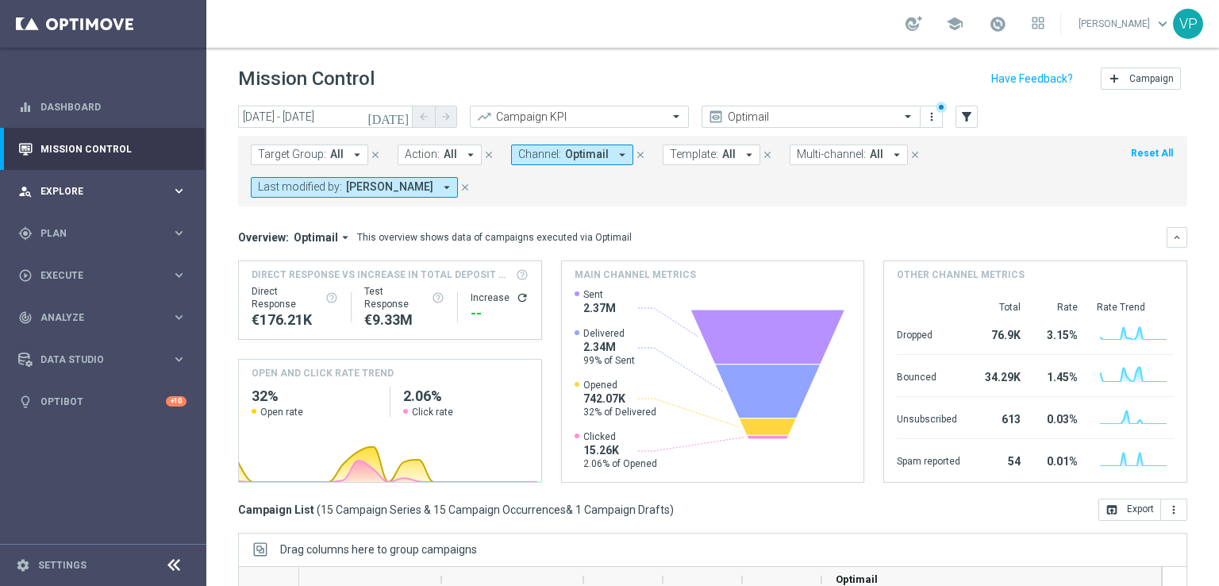
click at [138, 192] on span "Explore" at bounding box center [105, 191] width 131 height 10
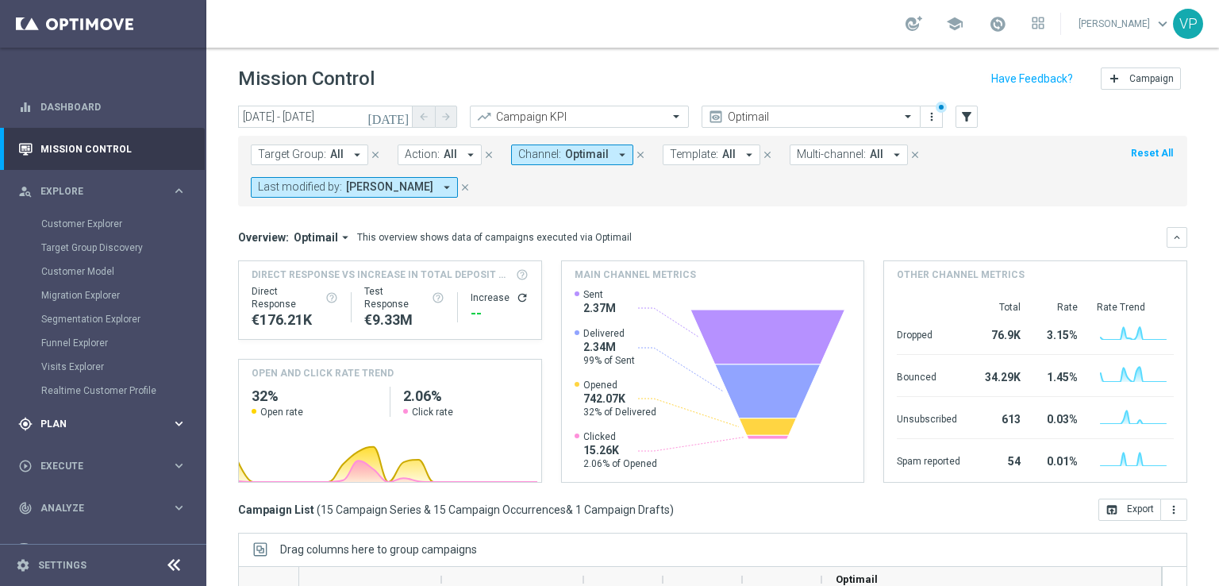
click at [81, 409] on div "gps_fixed Plan keyboard_arrow_right" at bounding box center [102, 423] width 205 height 42
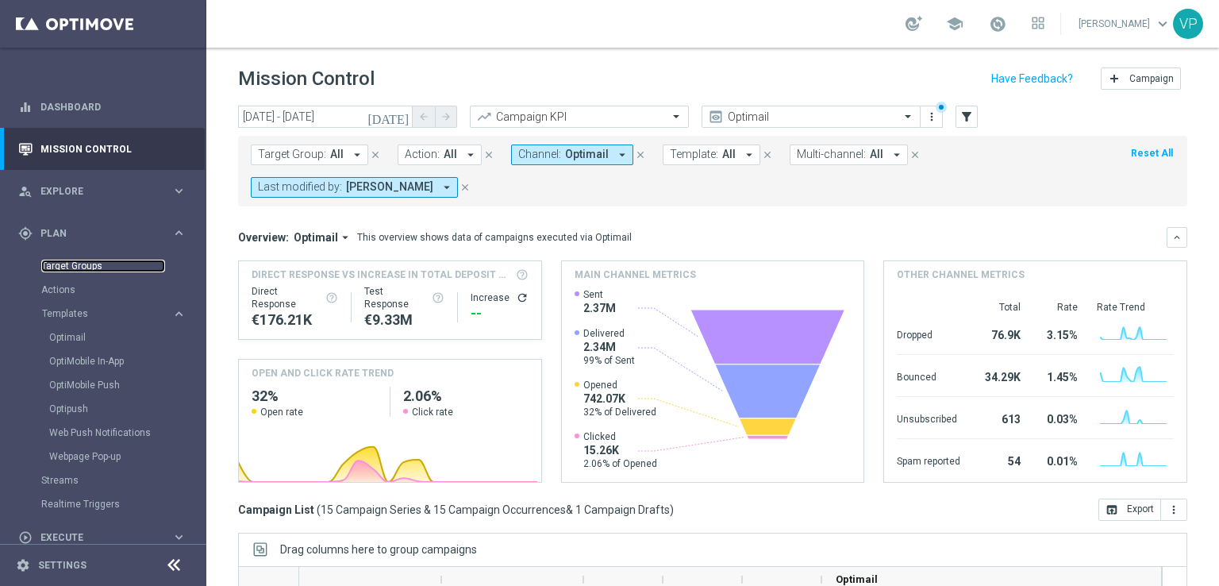
click at [80, 266] on link "Target Groups" at bounding box center [103, 265] width 124 height 13
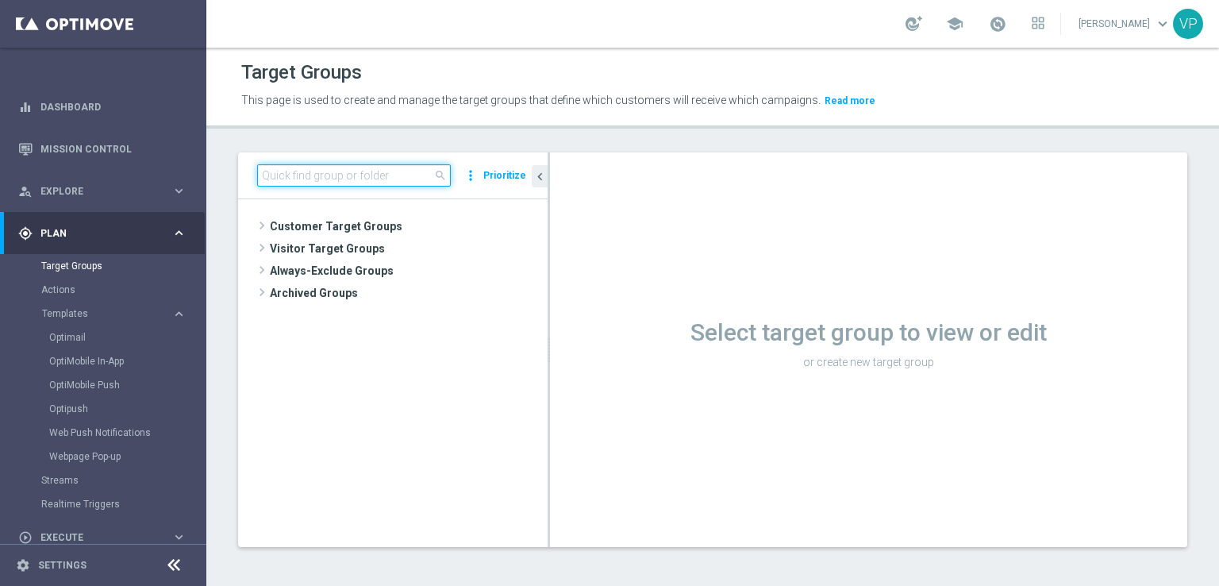
click at [422, 167] on input at bounding box center [354, 175] width 194 height 22
paste input "VIPS 21.09 VIPS all cb."
type input "VIPS 21.09 VIPS all cb"
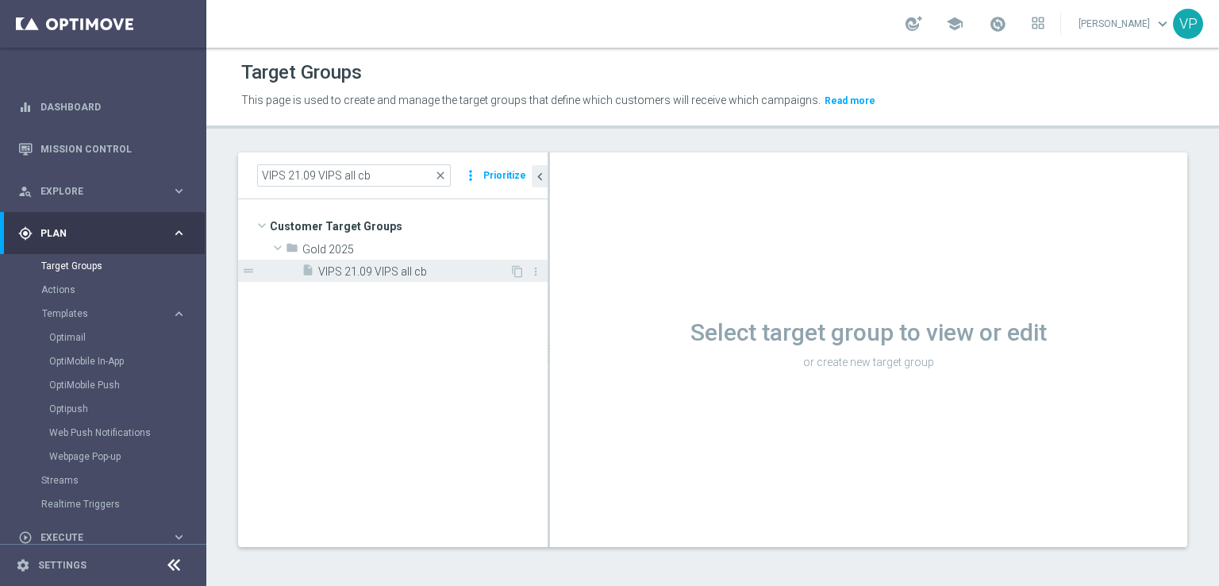
click at [438, 269] on span "VIPS 21.09 VIPS all cb" at bounding box center [413, 271] width 191 height 13
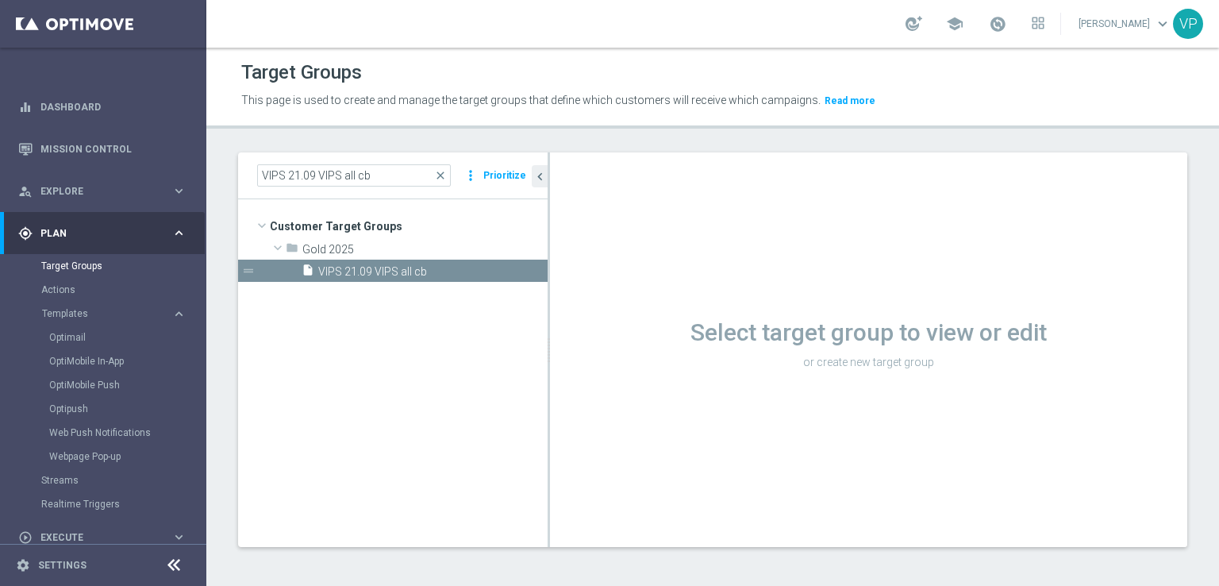
click at [0, 0] on div "Loading..." at bounding box center [0, 0] width 0 height 0
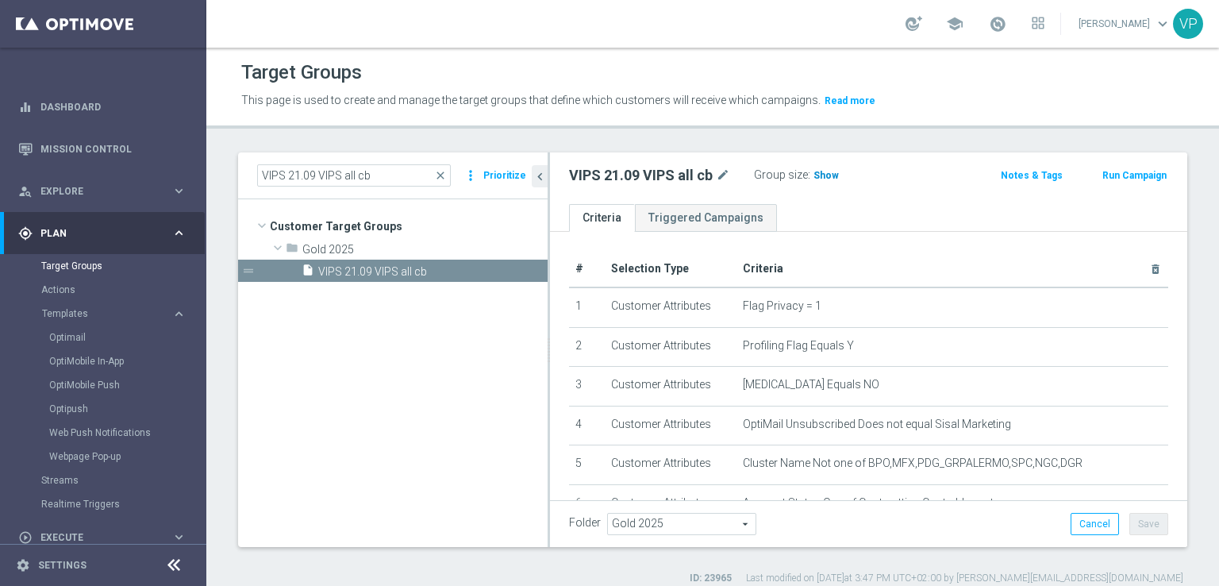
click at [831, 175] on span "Show" at bounding box center [825, 175] width 25 height 11
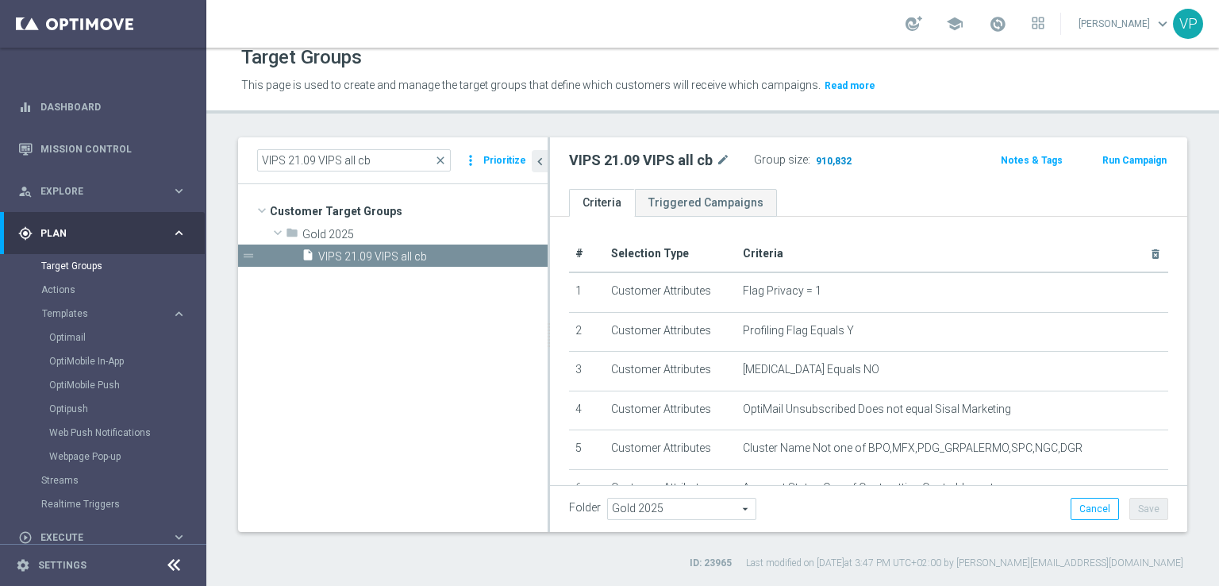
click at [837, 161] on span "910,832" at bounding box center [833, 162] width 39 height 15
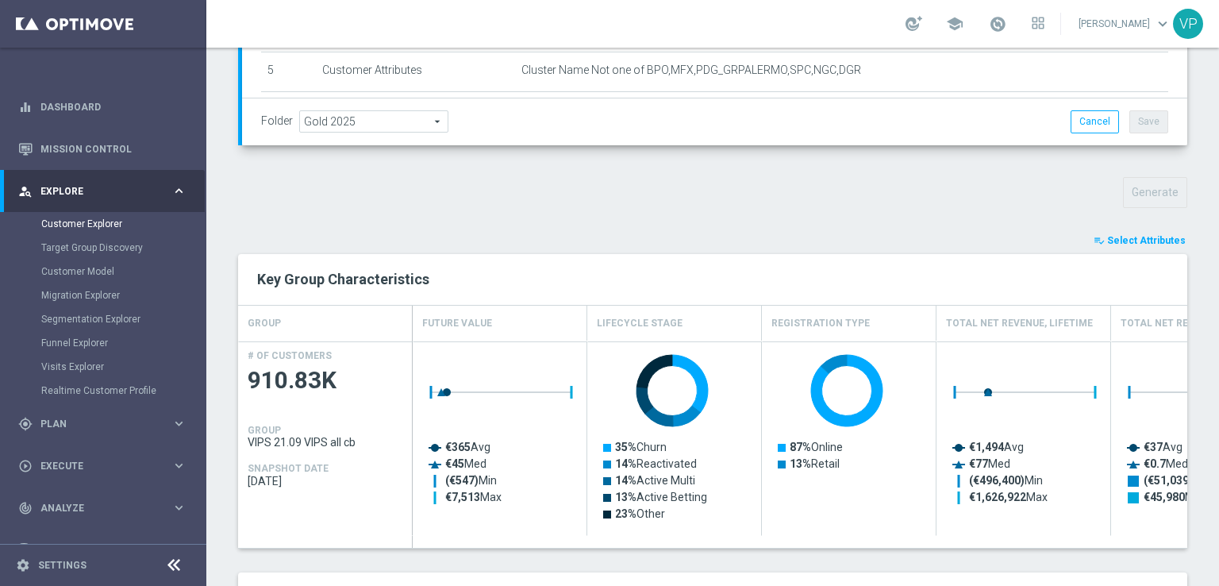
scroll to position [463, 0]
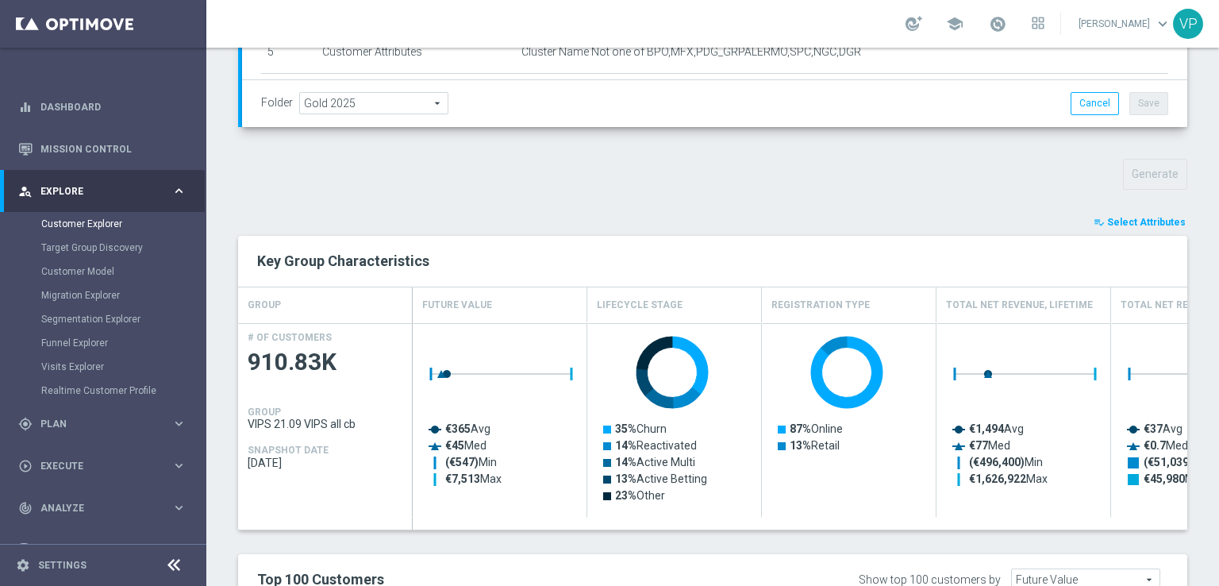
click at [1136, 224] on span "Select Attributes" at bounding box center [1146, 222] width 79 height 11
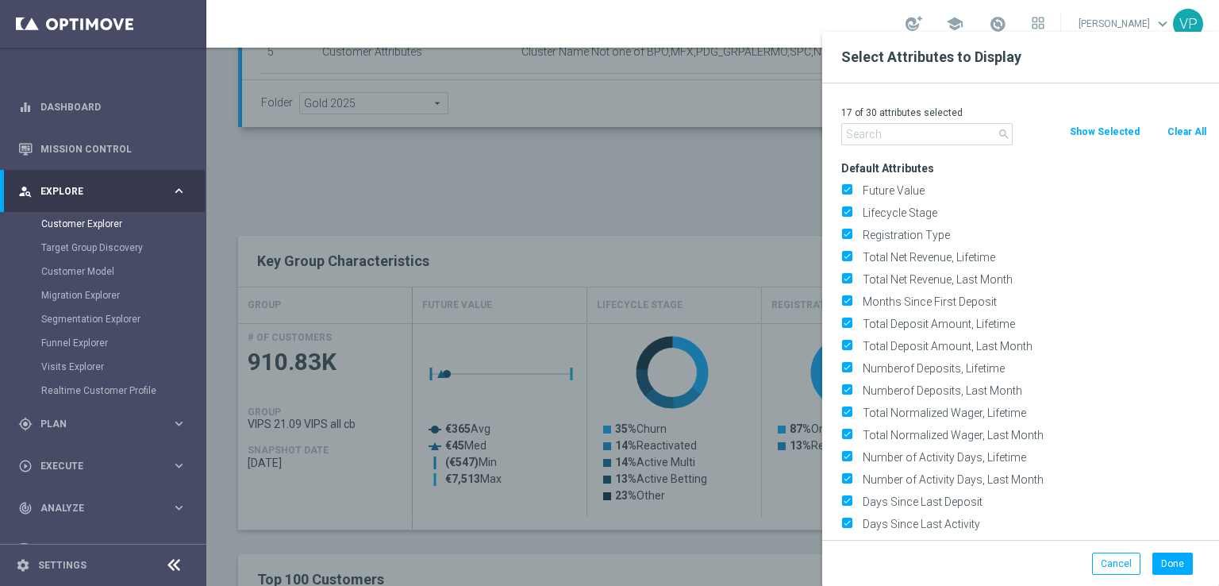
click at [1194, 126] on button "Clear All" at bounding box center [1187, 131] width 42 height 17
checkbox input "false"
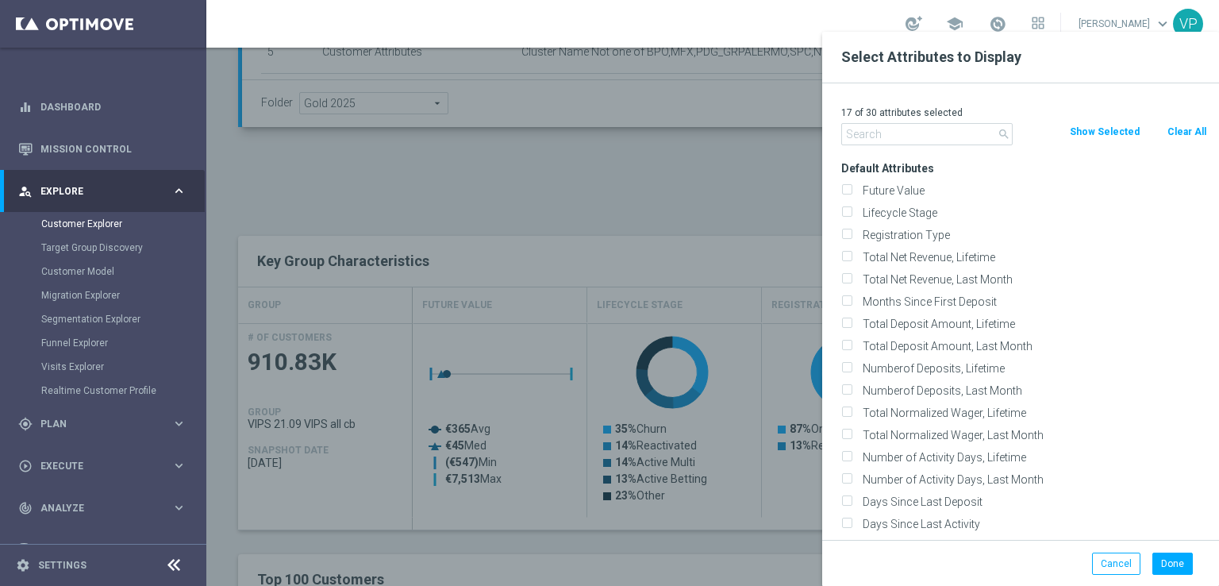
checkbox input "false"
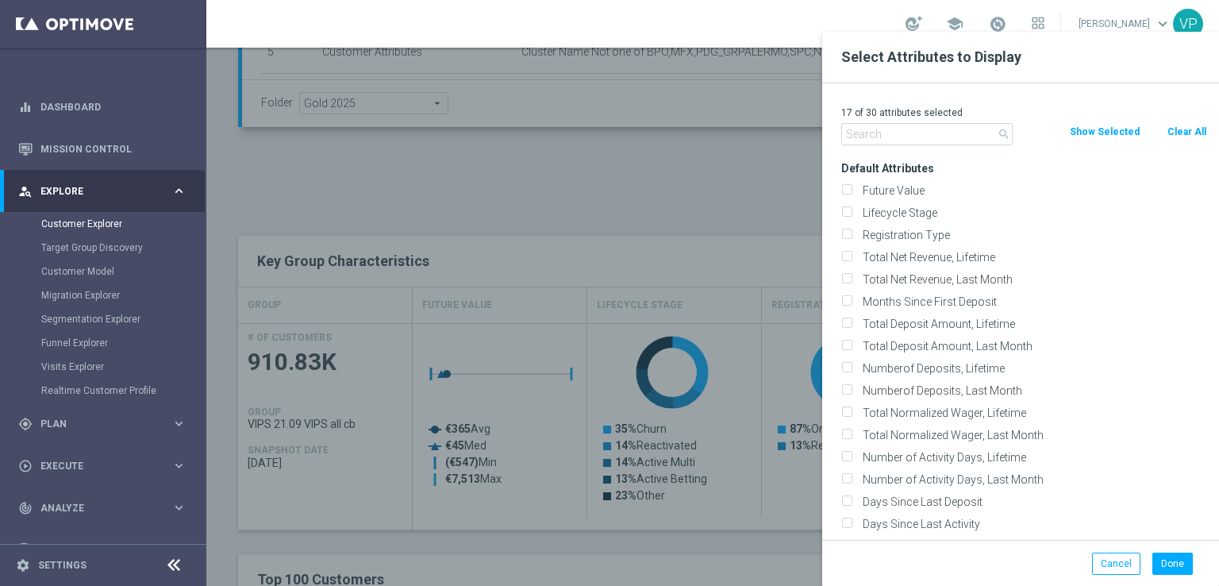
checkbox input "false"
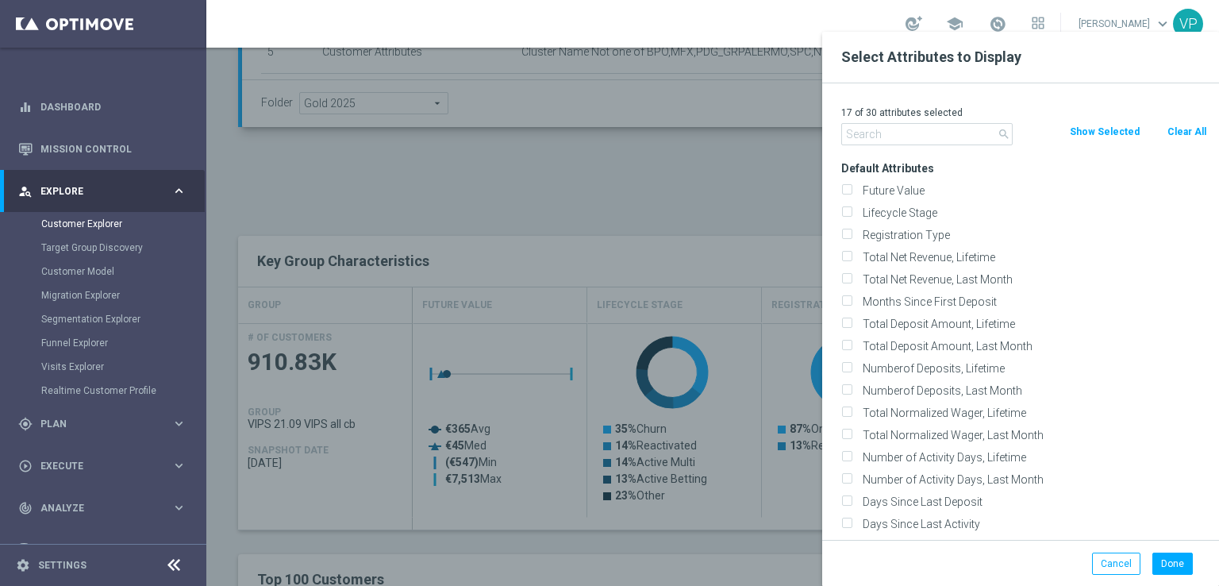
checkbox input "false"
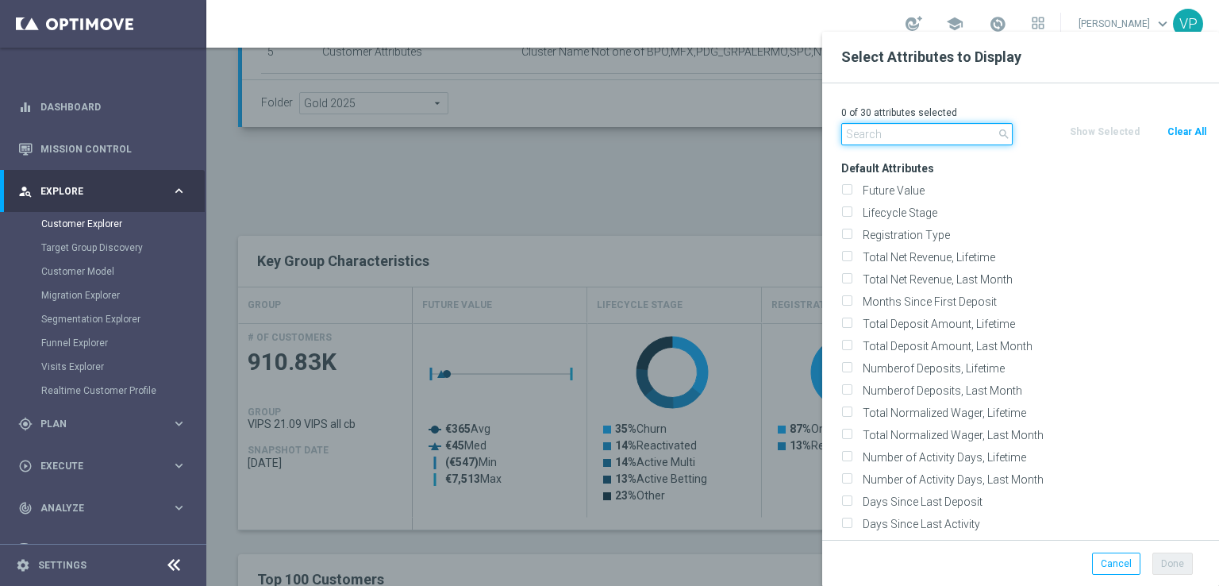
click at [915, 131] on input "text" at bounding box center [926, 134] width 171 height 22
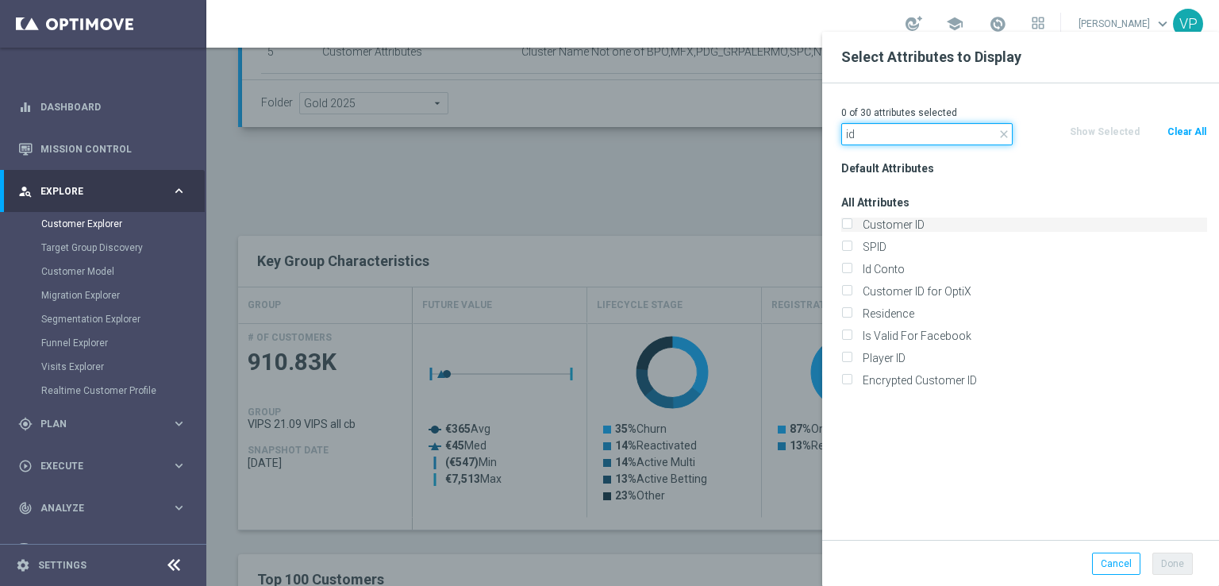
type input "id"
click at [867, 227] on label "Customer ID" at bounding box center [1032, 224] width 350 height 14
click at [851, 227] on input "Customer ID" at bounding box center [846, 226] width 10 height 10
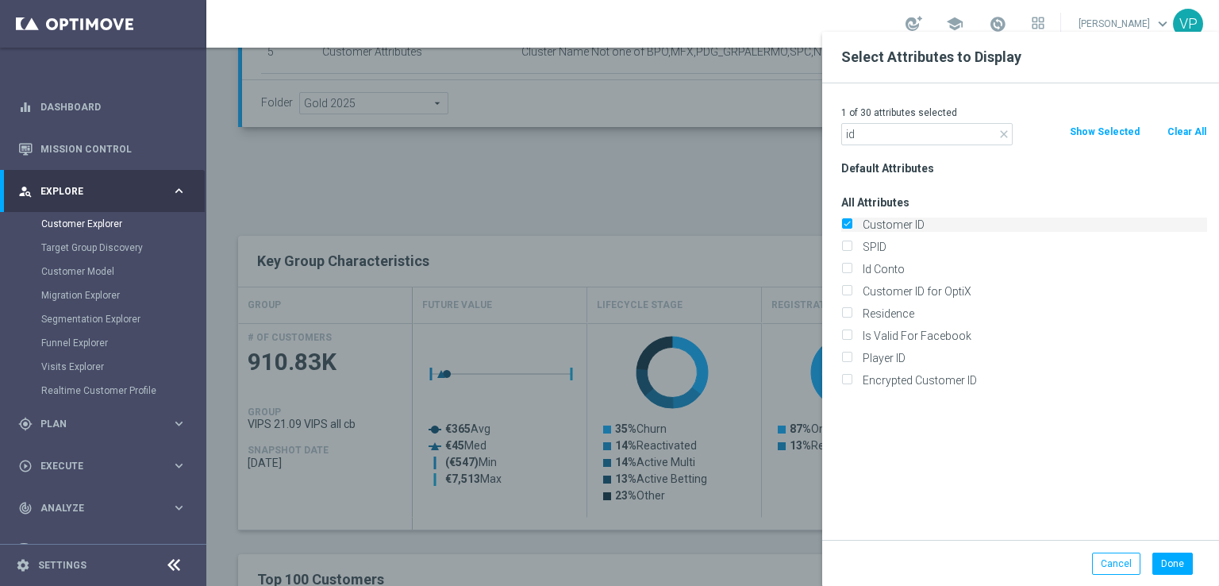
click at [867, 227] on label "Customer ID" at bounding box center [1032, 224] width 350 height 14
click at [851, 227] on input "Customer ID" at bounding box center [846, 226] width 10 height 10
checkbox input "false"
click at [873, 263] on label "Id Conto" at bounding box center [1032, 269] width 350 height 14
click at [851, 266] on input "Id Conto" at bounding box center [846, 271] width 10 height 10
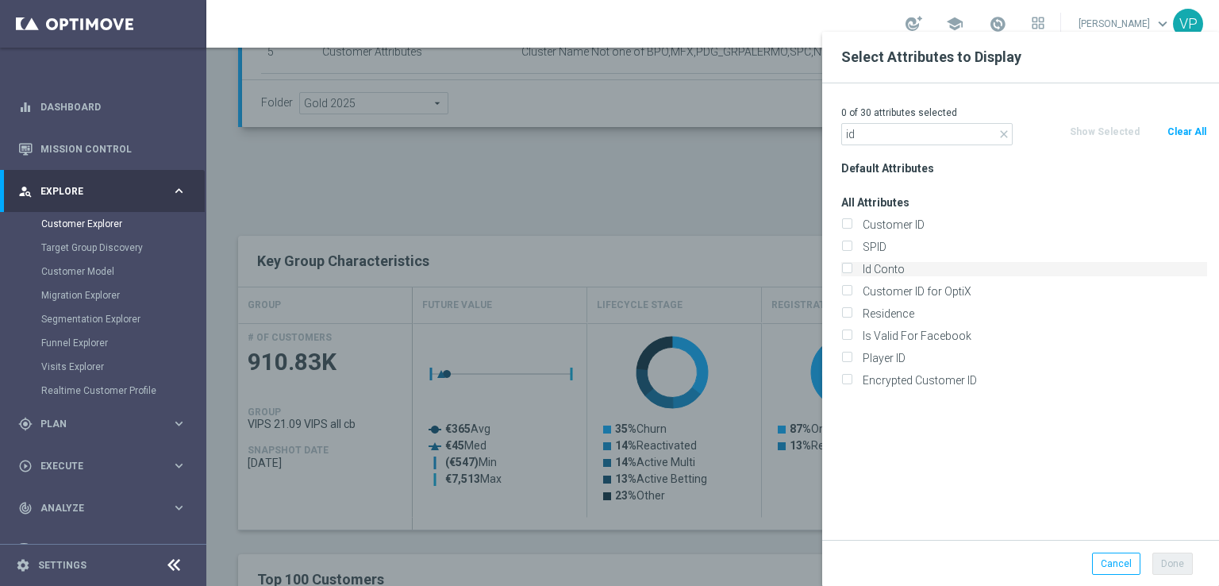
checkbox input "true"
click at [858, 221] on label "Customer ID" at bounding box center [1032, 224] width 350 height 14
click at [851, 221] on input "Customer ID" at bounding box center [846, 226] width 10 height 10
checkbox input "true"
click at [1171, 557] on button "Done" at bounding box center [1172, 563] width 40 height 22
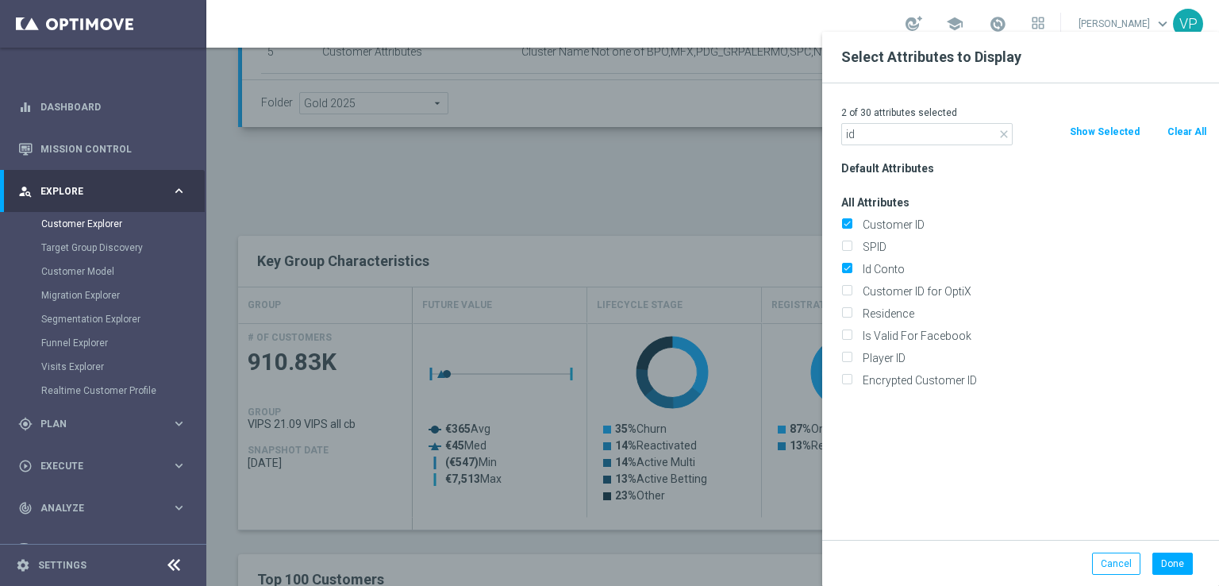
type input "Search"
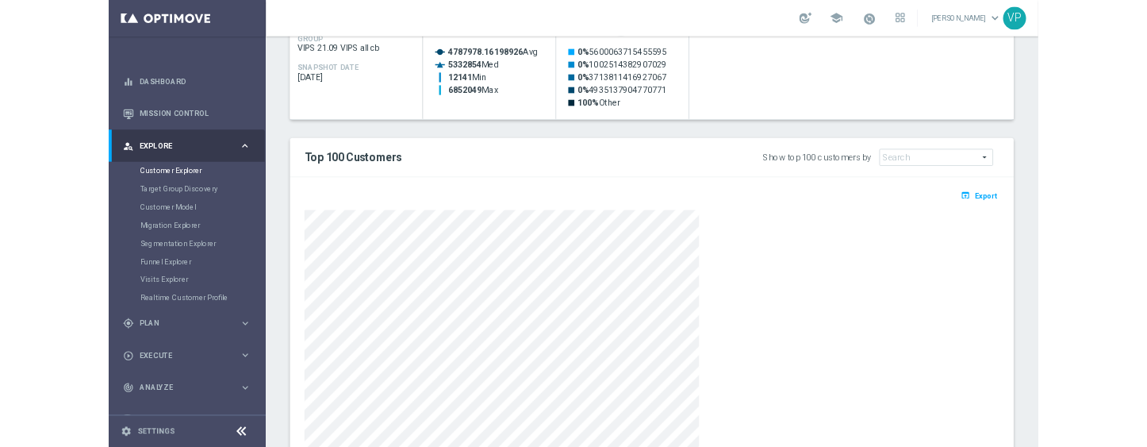
scroll to position [819, 0]
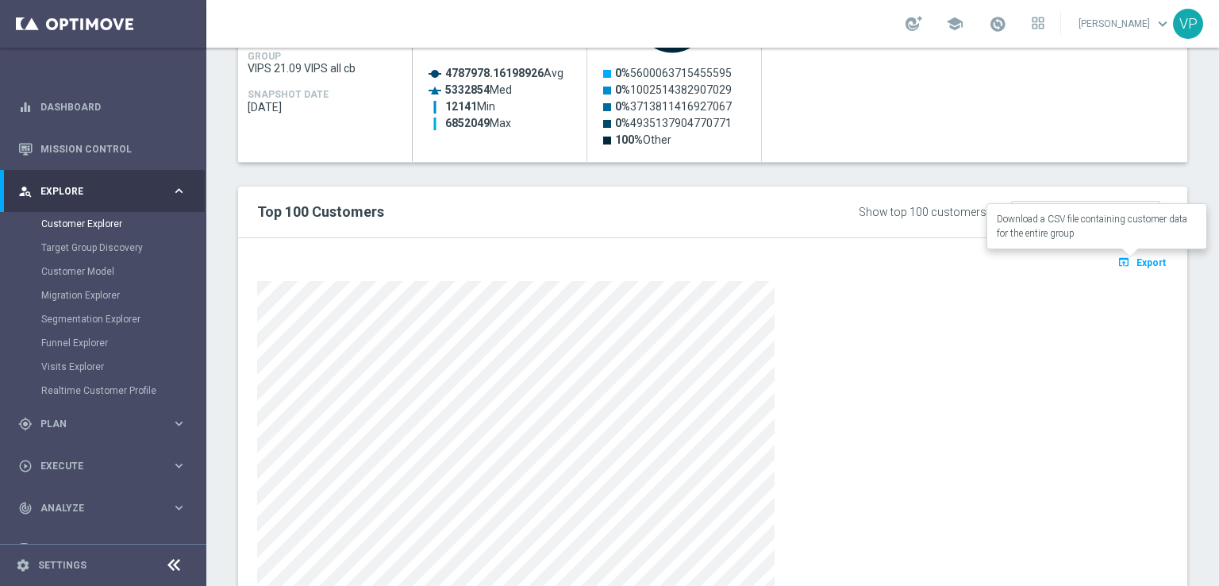
click at [1136, 262] on span "Export" at bounding box center [1150, 262] width 29 height 11
click at [1154, 444] on div at bounding box center [712, 443] width 911 height 325
